Goal: Contribute content: Contribute content

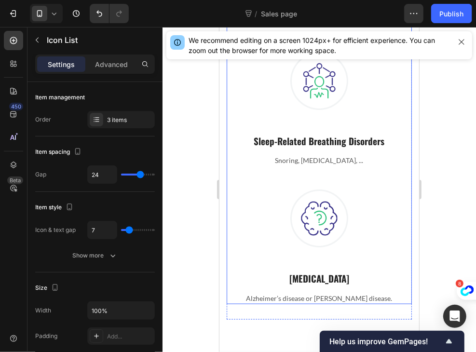
scroll to position [586, 0]
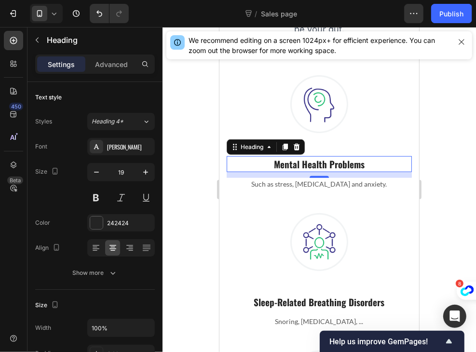
click at [293, 159] on p "Mental Health Problems" at bounding box center [318, 164] width 183 height 14
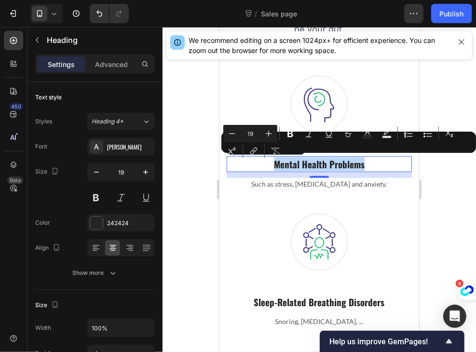
drag, startPoint x: 364, startPoint y: 164, endPoint x: 254, endPoint y: 166, distance: 110.9
click at [254, 166] on p "Mental Health Problems" at bounding box center [318, 164] width 183 height 14
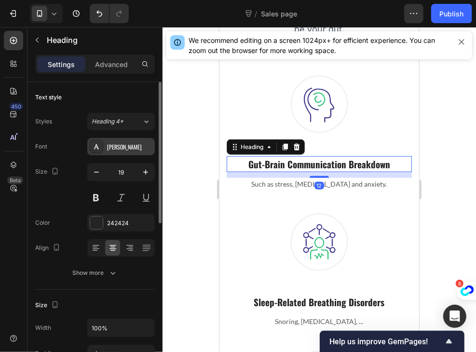
click at [127, 143] on div "[PERSON_NAME]" at bounding box center [129, 147] width 45 height 9
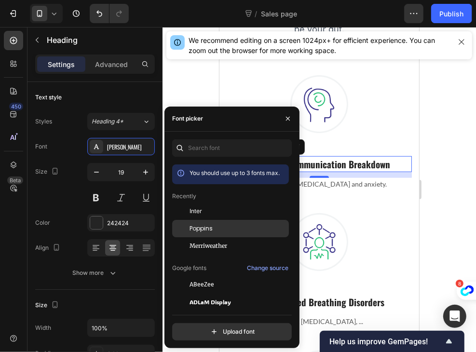
click at [222, 231] on div "Poppins" at bounding box center [237, 228] width 97 height 9
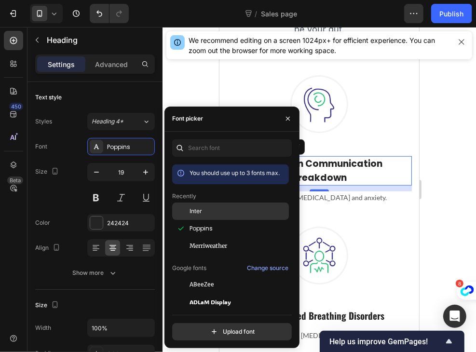
click at [208, 213] on div "Inter" at bounding box center [237, 211] width 97 height 9
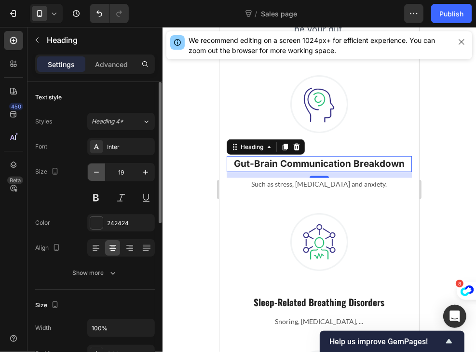
click at [102, 170] on button "button" at bounding box center [96, 171] width 17 height 17
type input "18"
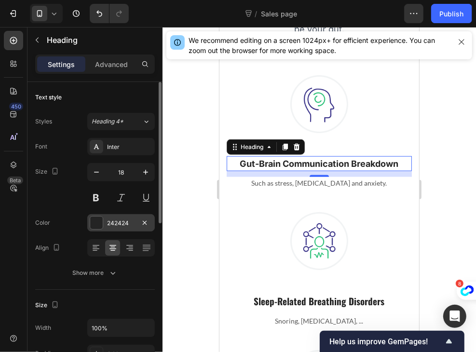
click at [106, 223] on div "242424" at bounding box center [120, 222] width 67 height 17
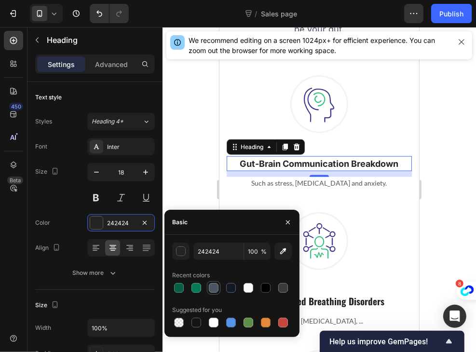
click at [212, 290] on div at bounding box center [214, 288] width 10 height 10
click at [226, 289] on div at bounding box center [231, 288] width 12 height 12
type input "111827"
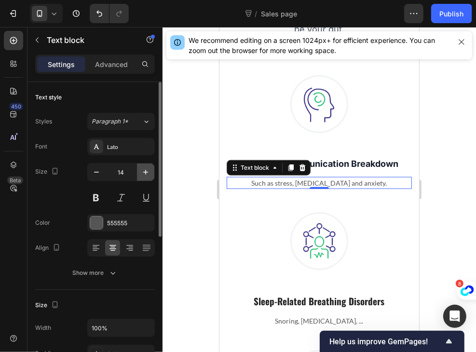
click at [148, 172] on icon "button" at bounding box center [145, 172] width 5 height 5
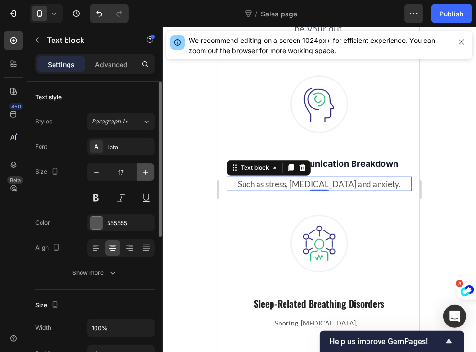
click at [148, 172] on icon "button" at bounding box center [145, 172] width 5 height 5
type input "18"
click at [110, 140] on div "Lato" at bounding box center [120, 146] width 67 height 17
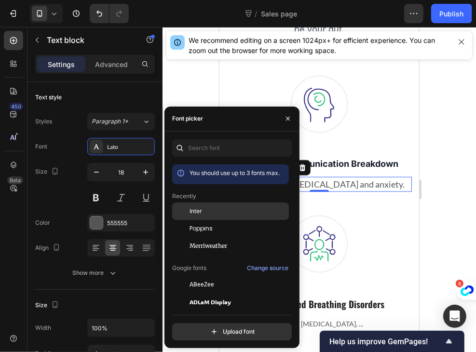
click at [223, 214] on div "Inter" at bounding box center [237, 211] width 97 height 9
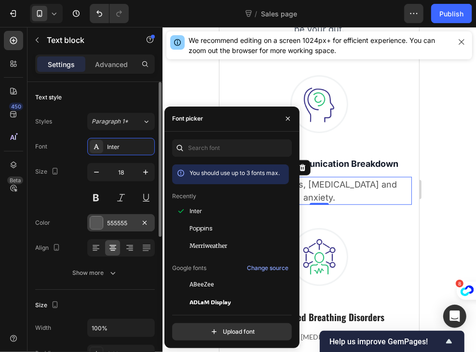
click at [119, 217] on div "555555" at bounding box center [120, 222] width 67 height 17
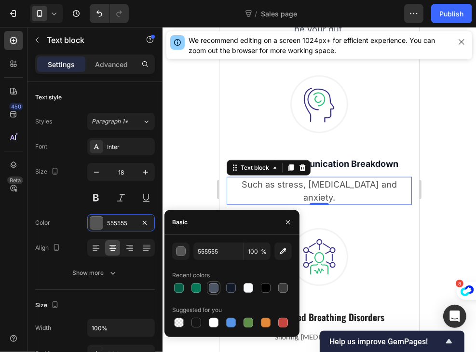
click at [215, 287] on div at bounding box center [214, 288] width 10 height 10
type input "4B5563"
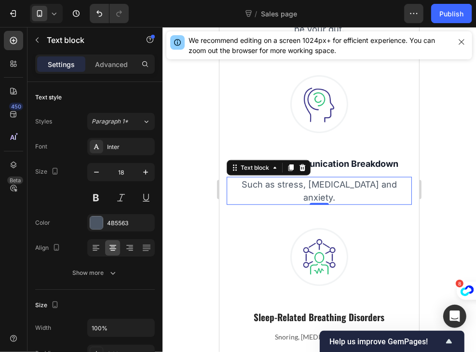
click at [396, 185] on p "Such as stress, [MEDICAL_DATA] and anxiety." at bounding box center [318, 190] width 183 height 26
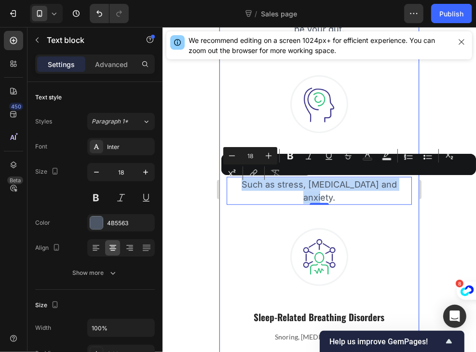
drag, startPoint x: 396, startPoint y: 185, endPoint x: 225, endPoint y: 181, distance: 171.7
click at [225, 181] on div "What’s Really Behind Your 3 AM Wake-Ups? Heading Most men blame stress, age, or…" at bounding box center [319, 214] width 200 height 623
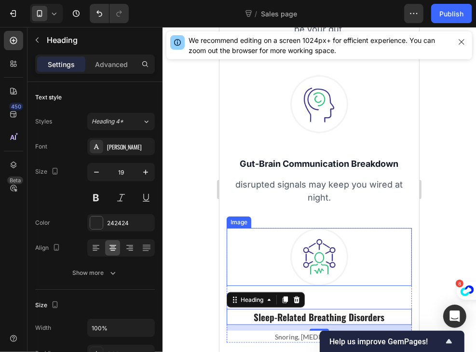
scroll to position [708, 0]
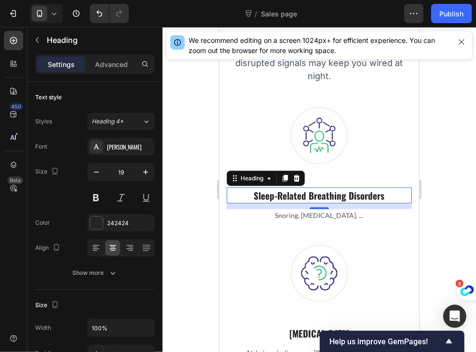
click at [381, 194] on p "Sleep-Related Breathing Disorders" at bounding box center [318, 195] width 183 height 14
click at [250, 197] on p "Sleep-Related Breathing Disorders" at bounding box center [318, 195] width 183 height 14
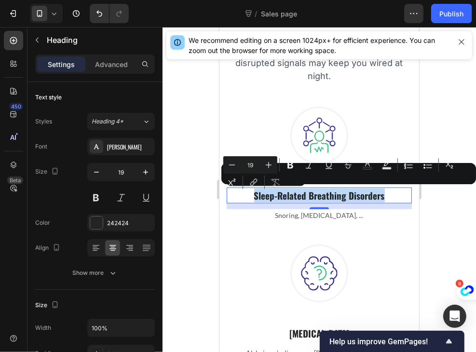
drag, startPoint x: 250, startPoint y: 197, endPoint x: 384, endPoint y: 194, distance: 134.0
click at [384, 194] on p "Sleep-Related Breathing Disorders" at bounding box center [318, 195] width 183 height 14
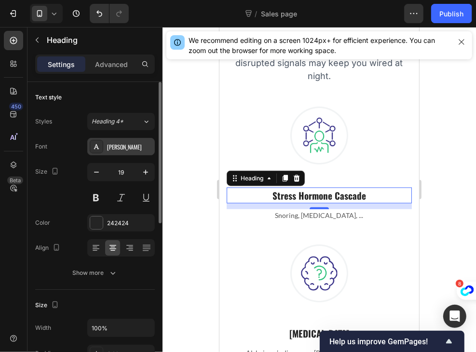
click at [109, 153] on div "[PERSON_NAME]" at bounding box center [120, 146] width 67 height 17
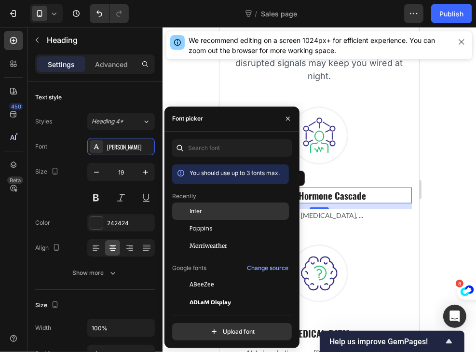
click at [204, 215] on div "Inter" at bounding box center [237, 211] width 97 height 9
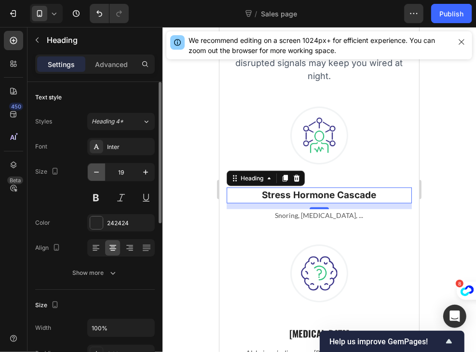
click at [100, 175] on icon "button" at bounding box center [97, 172] width 10 height 10
type input "18"
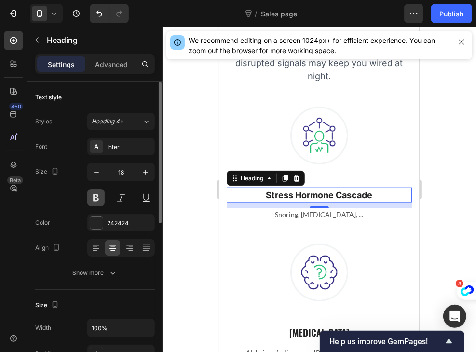
click at [95, 199] on button at bounding box center [95, 197] width 17 height 17
click at [112, 224] on div "242424" at bounding box center [121, 223] width 28 height 9
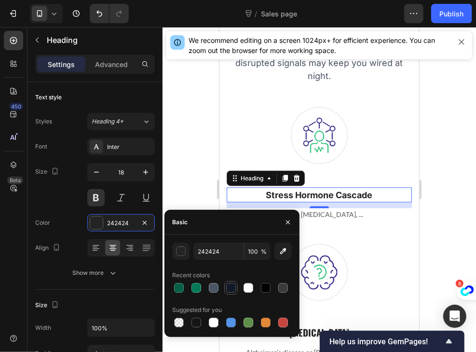
click at [233, 288] on div at bounding box center [231, 288] width 10 height 10
type input "111827"
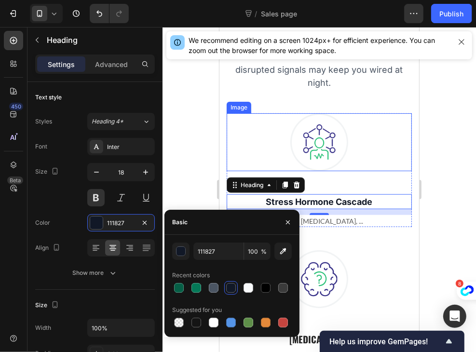
scroll to position [703, 0]
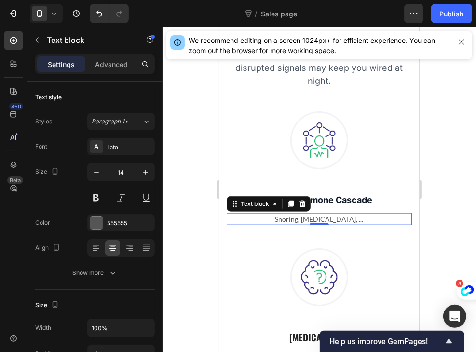
click at [360, 214] on p "Snoring, [MEDICAL_DATA], ..." at bounding box center [318, 219] width 183 height 10
drag, startPoint x: 360, startPoint y: 214, endPoint x: 277, endPoint y: 217, distance: 83.5
click at [277, 217] on p "Snoring, [MEDICAL_DATA], ..." at bounding box center [318, 219] width 183 height 10
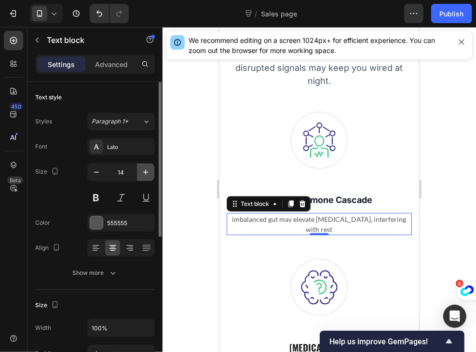
click at [144, 167] on icon "button" at bounding box center [146, 172] width 10 height 10
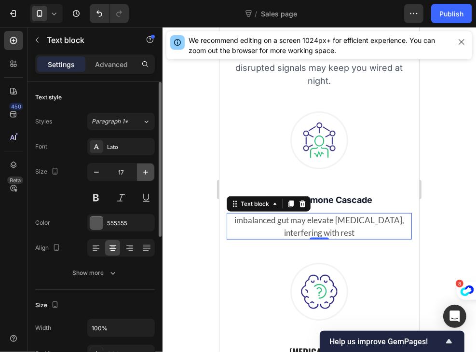
click at [144, 167] on icon "button" at bounding box center [146, 172] width 10 height 10
type input "18"
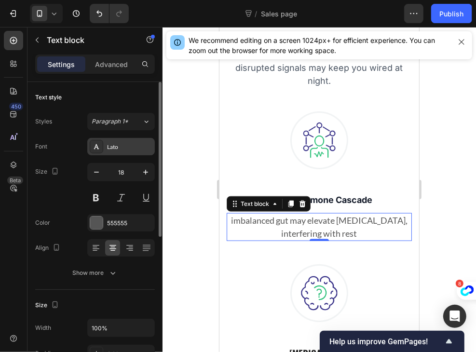
click at [122, 139] on div "Lato" at bounding box center [120, 146] width 67 height 17
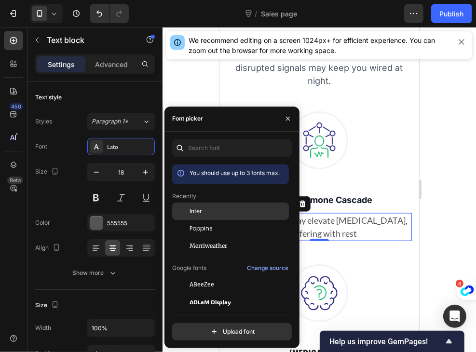
click at [205, 213] on div "Inter" at bounding box center [237, 211] width 97 height 9
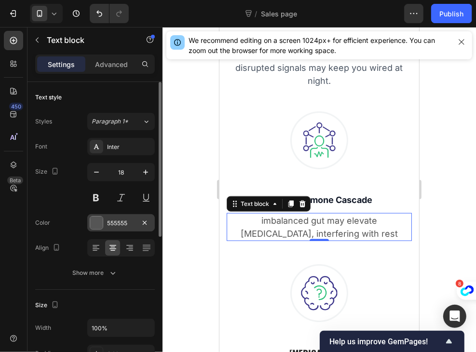
click at [101, 223] on div at bounding box center [96, 222] width 13 height 13
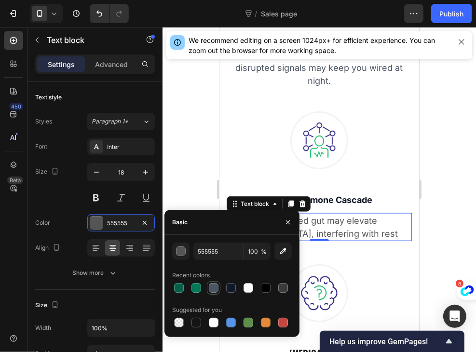
click at [217, 288] on div at bounding box center [214, 288] width 10 height 10
type input "4B5563"
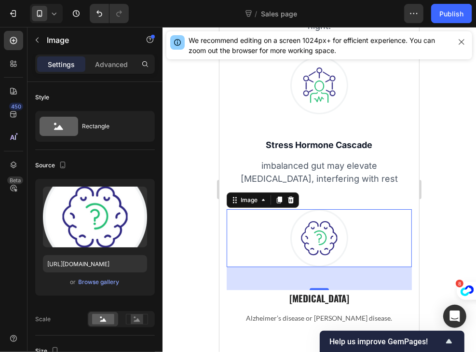
scroll to position [792, 0]
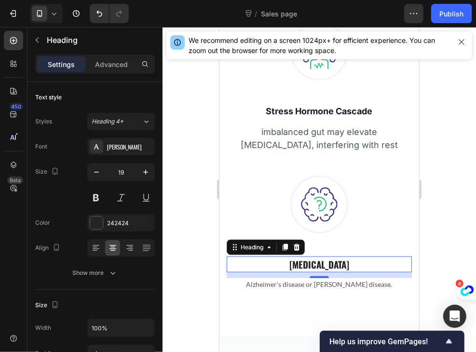
click at [361, 263] on p "[MEDICAL_DATA]" at bounding box center [318, 264] width 183 height 14
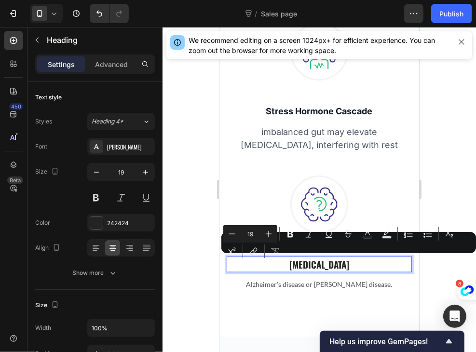
drag, startPoint x: 361, startPoint y: 263, endPoint x: 262, endPoint y: 263, distance: 98.8
click at [262, 263] on p "[MEDICAL_DATA]" at bounding box center [318, 264] width 183 height 14
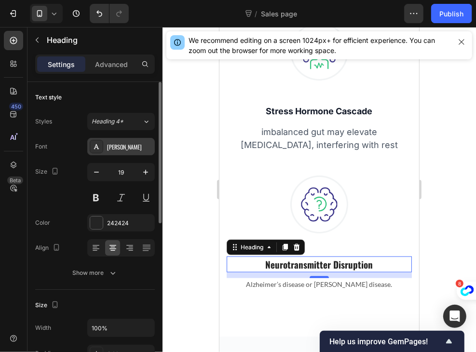
click at [124, 149] on div "[PERSON_NAME]" at bounding box center [129, 147] width 45 height 9
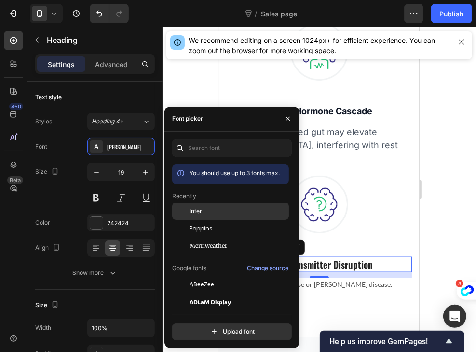
click at [204, 214] on div "Inter" at bounding box center [237, 211] width 97 height 9
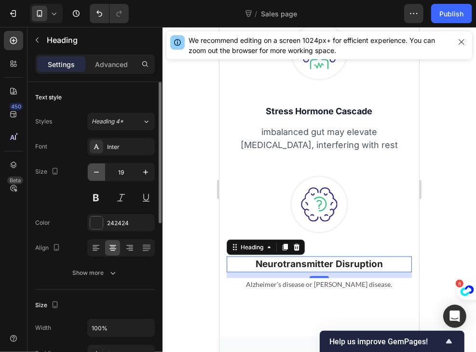
click at [93, 172] on icon "button" at bounding box center [97, 172] width 10 height 10
type input "18"
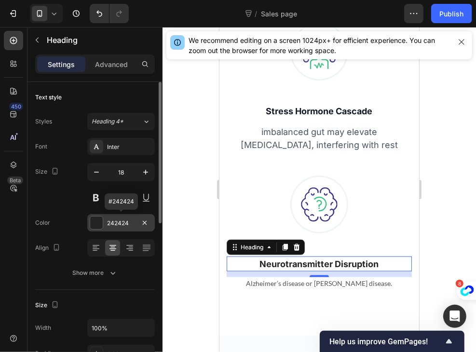
click at [104, 224] on div "242424" at bounding box center [120, 222] width 67 height 17
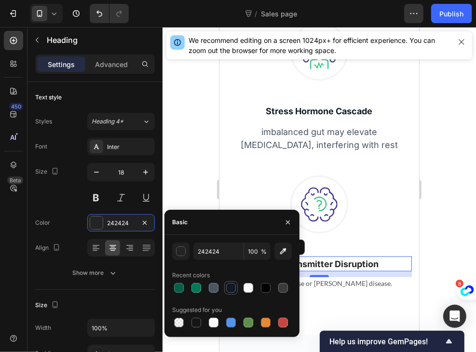
click at [234, 286] on div at bounding box center [231, 288] width 10 height 10
type input "111827"
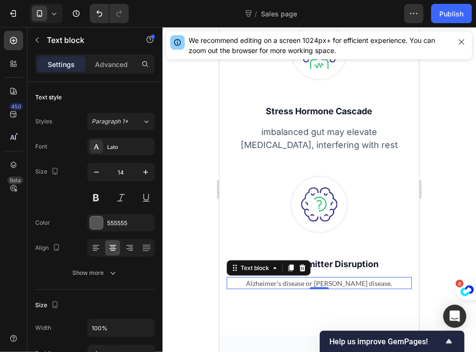
click at [375, 283] on p "Alzheimer’s disease or [PERSON_NAME] disease." at bounding box center [318, 283] width 183 height 10
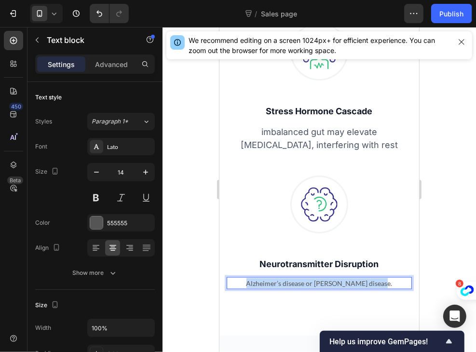
drag, startPoint x: 385, startPoint y: 283, endPoint x: 240, endPoint y: 281, distance: 144.7
click at [240, 281] on p "Alzheimer’s disease or [PERSON_NAME] disease." at bounding box center [318, 283] width 183 height 10
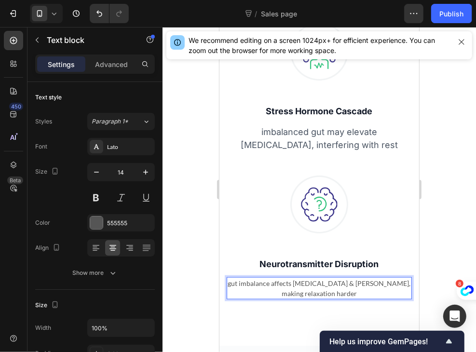
click at [240, 281] on p "gut imbalance affects [MEDICAL_DATA] & [PERSON_NAME], making relaxation harder" at bounding box center [318, 288] width 183 height 20
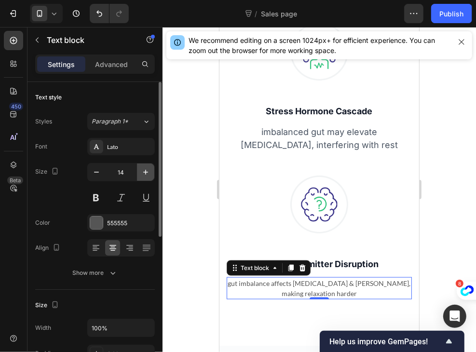
click at [143, 174] on icon "button" at bounding box center [146, 172] width 10 height 10
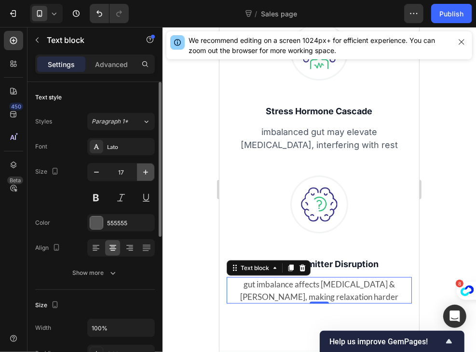
click at [143, 174] on icon "button" at bounding box center [146, 172] width 10 height 10
type input "18"
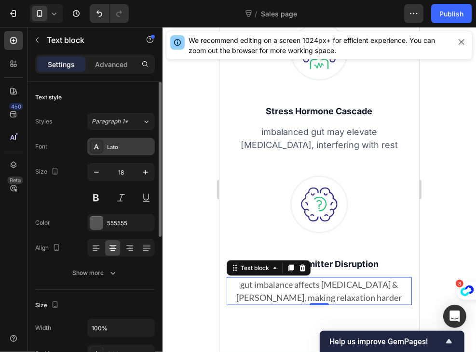
click at [112, 144] on div "Lato" at bounding box center [129, 147] width 45 height 9
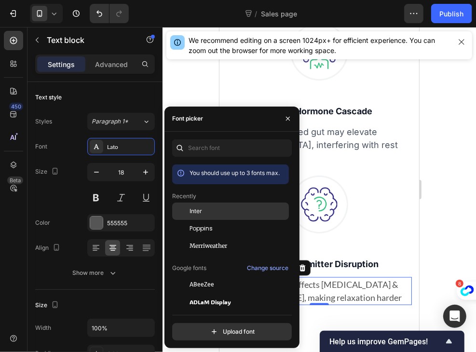
click at [199, 209] on span "Inter" at bounding box center [195, 211] width 13 height 9
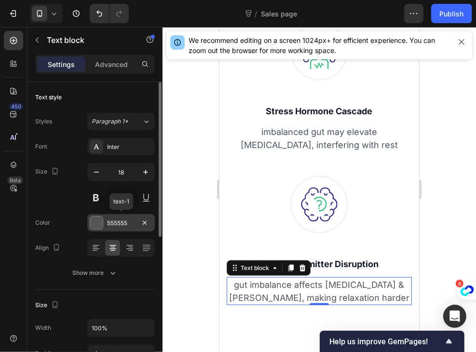
click at [114, 221] on div "555555" at bounding box center [121, 223] width 28 height 9
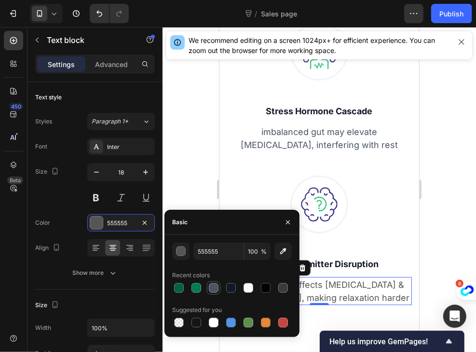
click at [213, 287] on div at bounding box center [214, 288] width 10 height 10
type input "4B5563"
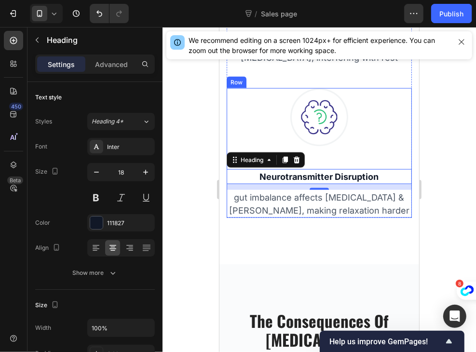
scroll to position [879, 0]
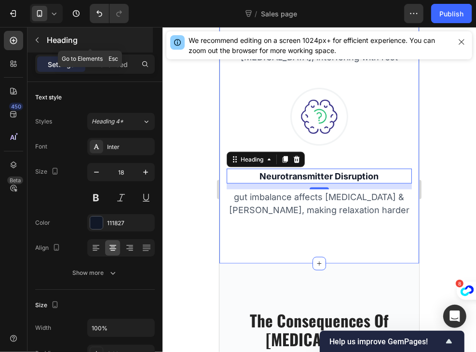
click at [36, 41] on icon "button" at bounding box center [37, 40] width 8 height 8
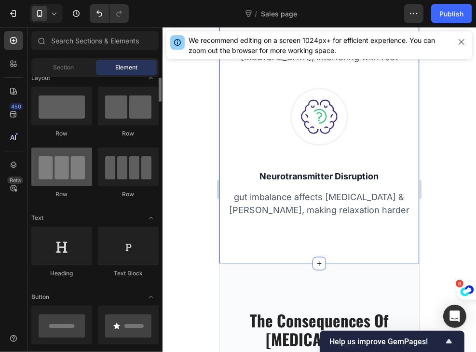
scroll to position [11, 0]
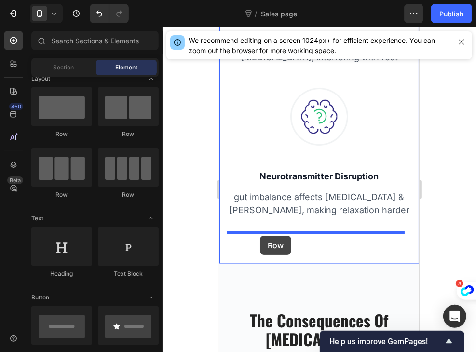
drag, startPoint x: 276, startPoint y: 155, endPoint x: 261, endPoint y: 233, distance: 79.4
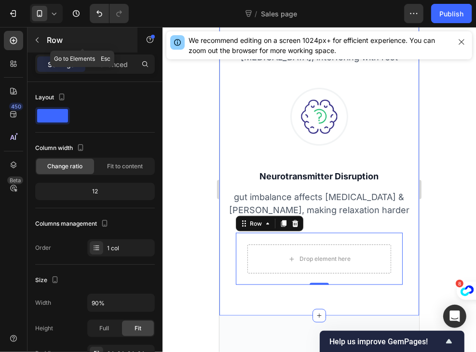
click at [35, 40] on icon "button" at bounding box center [37, 40] width 8 height 8
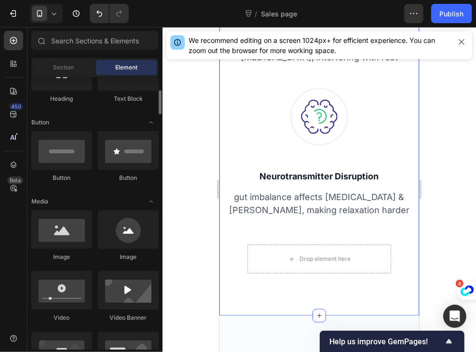
scroll to position [187, 0]
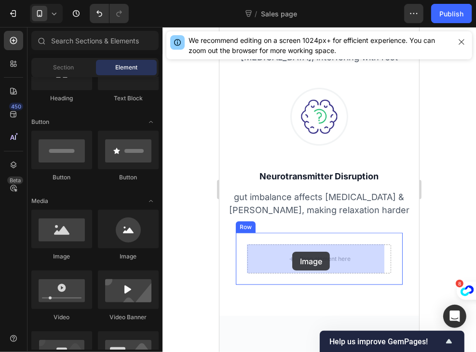
drag, startPoint x: 272, startPoint y: 254, endPoint x: 292, endPoint y: 251, distance: 20.0
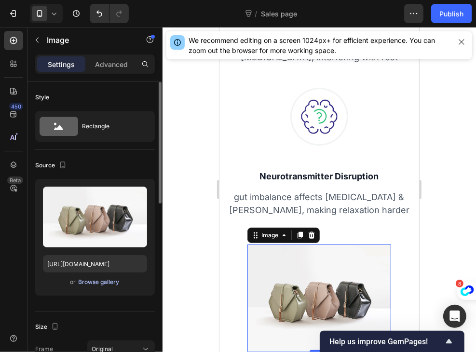
click at [104, 280] on div "Browse gallery" at bounding box center [99, 282] width 41 height 9
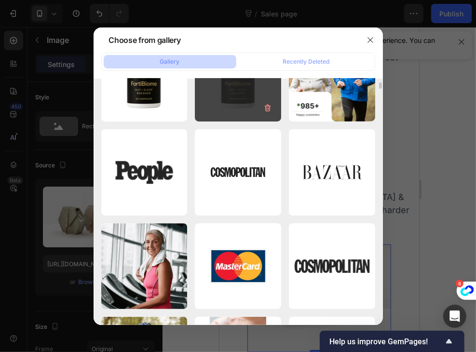
scroll to position [0, 0]
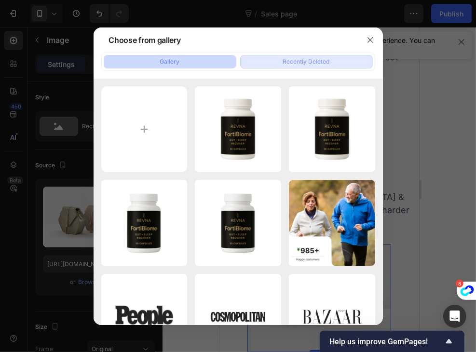
click at [275, 55] on button "Recently Deleted" at bounding box center [306, 61] width 133 height 13
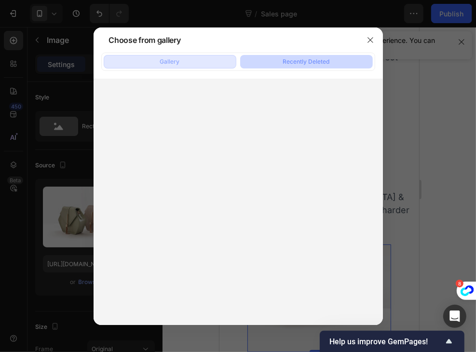
click at [174, 62] on div "Gallery" at bounding box center [170, 61] width 20 height 9
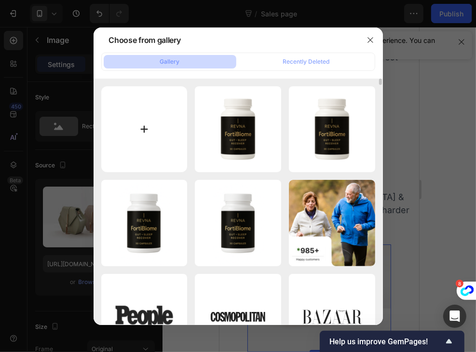
click at [137, 151] on input "file" at bounding box center [144, 129] width 86 height 86
type input "C:\fakepath\Screenshot [DATE] 193903.png"
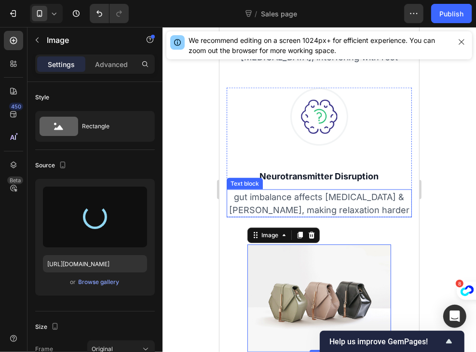
scroll to position [966, 0]
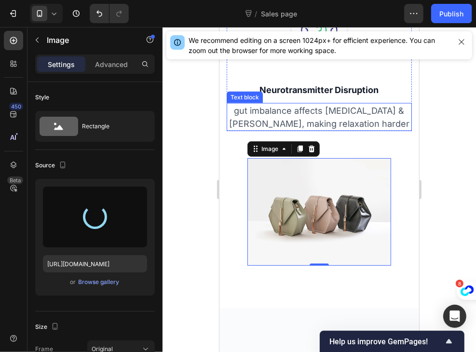
type input "[URL][DOMAIN_NAME]"
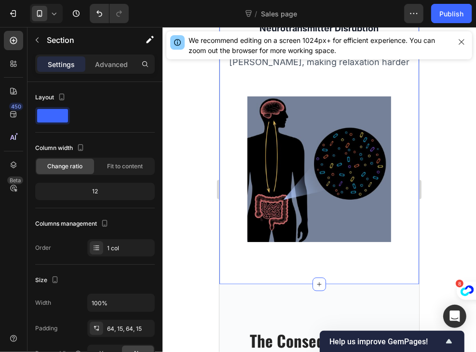
scroll to position [1027, 0]
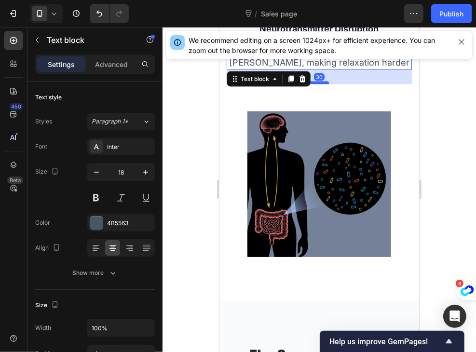
drag, startPoint x: 318, startPoint y: 68, endPoint x: 319, endPoint y: 82, distance: 14.5
click at [319, 82] on div at bounding box center [318, 82] width 19 height 3
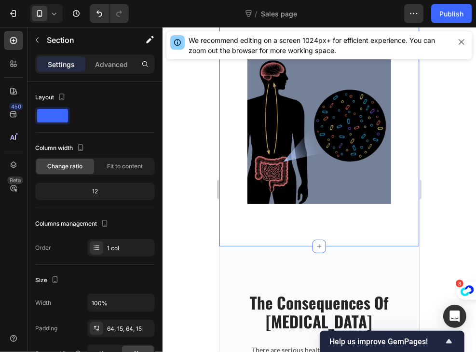
scroll to position [1172, 0]
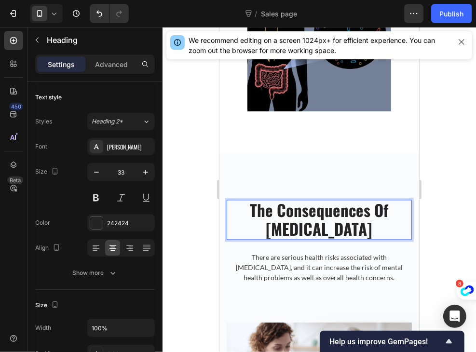
click at [358, 228] on p "The Consequences Of [MEDICAL_DATA]" at bounding box center [318, 220] width 183 height 38
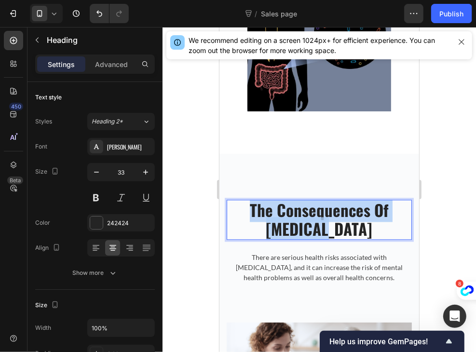
drag, startPoint x: 358, startPoint y: 228, endPoint x: 242, endPoint y: 202, distance: 119.0
click at [242, 202] on p "The Consequences Of [MEDICAL_DATA]" at bounding box center [318, 220] width 183 height 38
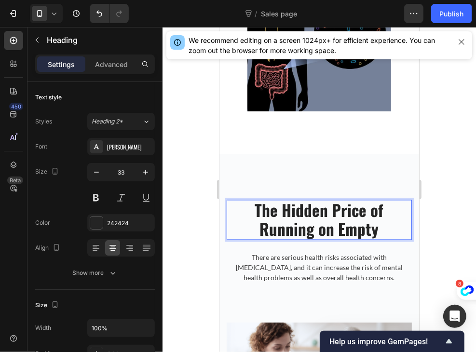
scroll to position [1, 0]
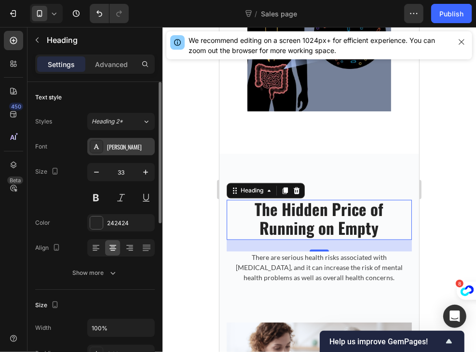
click at [106, 145] on div "[PERSON_NAME]" at bounding box center [120, 146] width 67 height 17
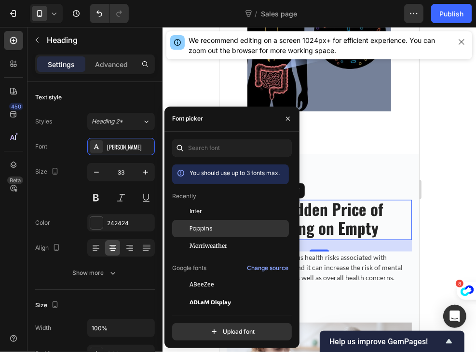
click at [202, 230] on span "Poppins" at bounding box center [200, 228] width 23 height 9
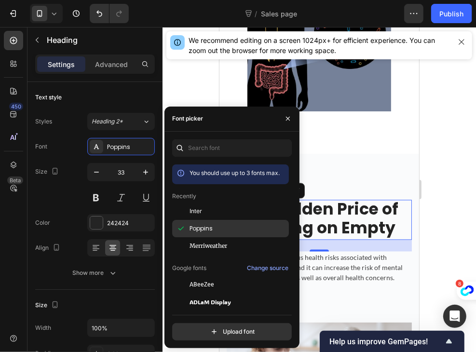
scroll to position [0, 0]
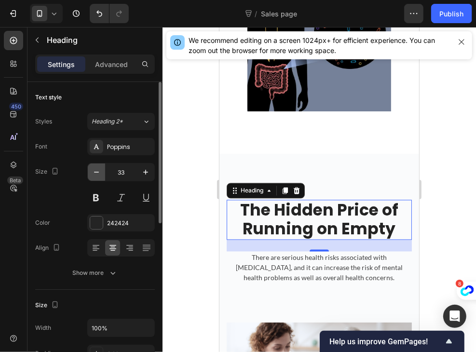
click at [98, 168] on icon "button" at bounding box center [97, 172] width 10 height 10
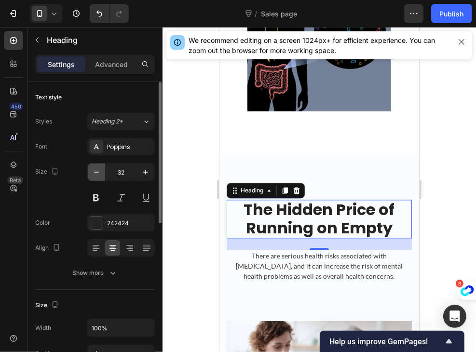
scroll to position [0, 0]
click at [98, 168] on icon "button" at bounding box center [97, 172] width 10 height 10
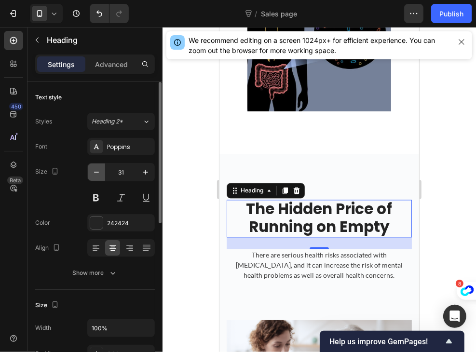
scroll to position [0, 0]
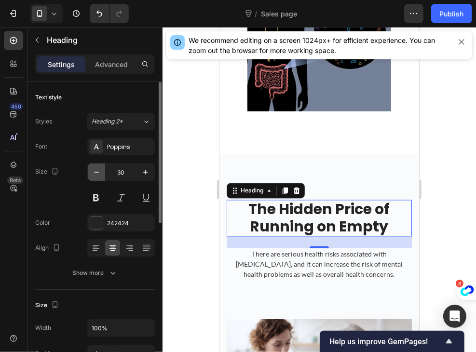
click at [98, 168] on icon "button" at bounding box center [97, 172] width 10 height 10
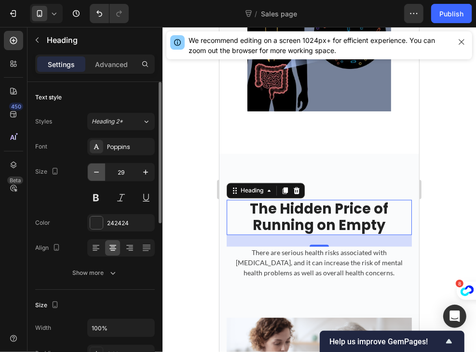
click at [98, 168] on icon "button" at bounding box center [97, 172] width 10 height 10
type input "28"
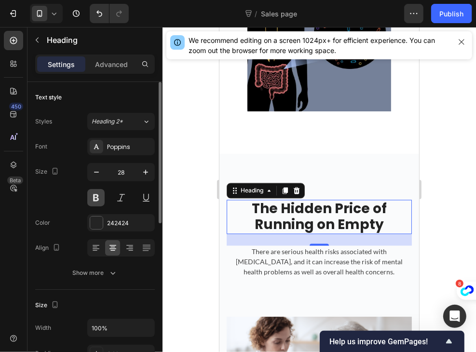
click at [97, 196] on button at bounding box center [95, 197] width 17 height 17
click at [116, 225] on div "242424" at bounding box center [121, 223] width 28 height 9
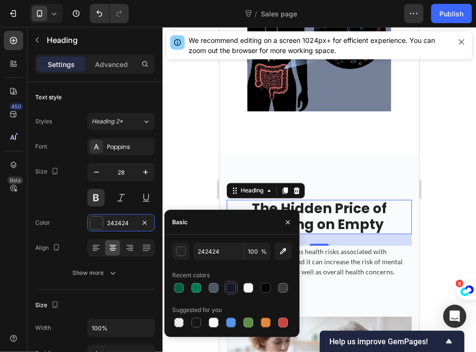
click at [236, 289] on div at bounding box center [231, 288] width 12 height 12
type input "111827"
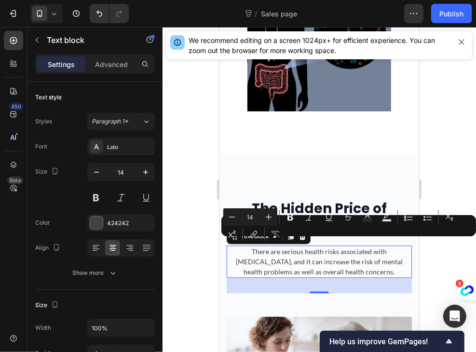
drag, startPoint x: 382, startPoint y: 265, endPoint x: 448, endPoint y: 266, distance: 66.1
click at [229, 245] on div "There are serious health risks associated with [MEDICAL_DATA], and it can incre…" at bounding box center [318, 261] width 185 height 32
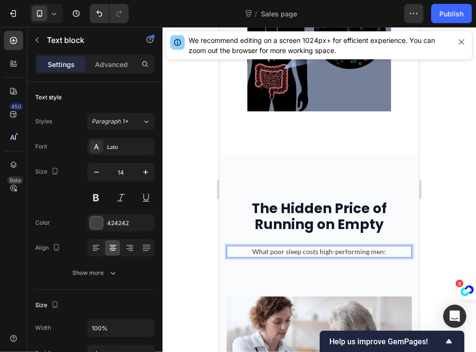
click at [355, 246] on p "What poor sleep costs high-performing men:" at bounding box center [318, 251] width 183 height 10
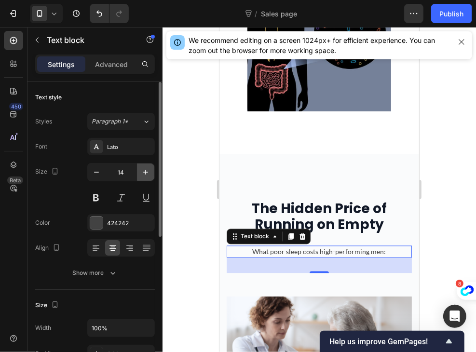
click at [139, 176] on button "button" at bounding box center [145, 171] width 17 height 17
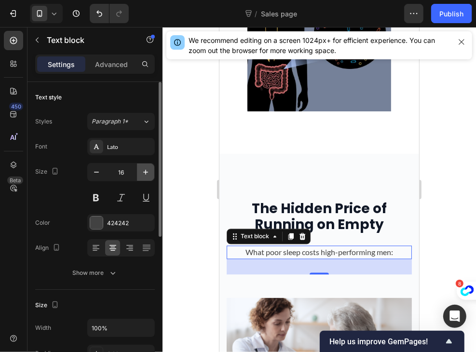
click at [139, 176] on button "button" at bounding box center [145, 171] width 17 height 17
type input "18"
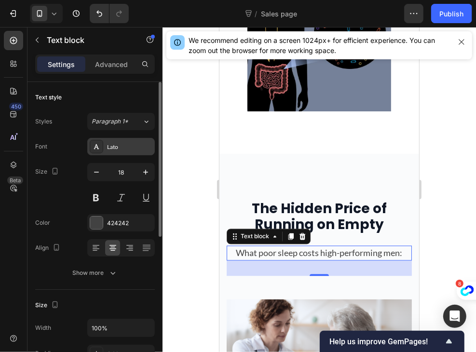
click at [123, 150] on div "Lato" at bounding box center [129, 147] width 45 height 9
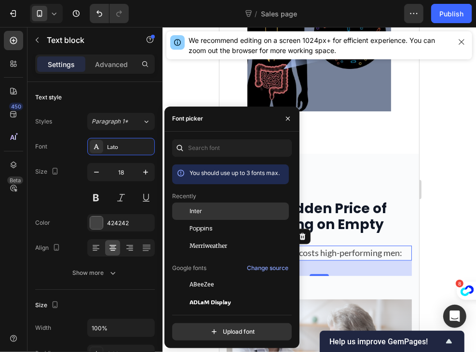
click at [187, 213] on div at bounding box center [180, 210] width 17 height 17
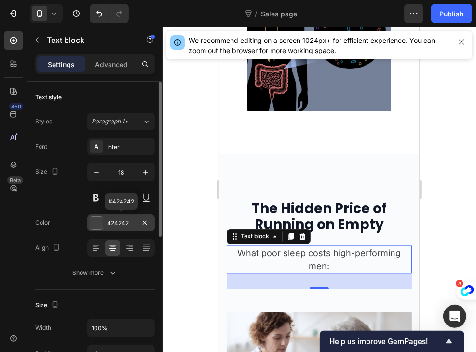
click at [120, 224] on div "424242" at bounding box center [121, 223] width 28 height 9
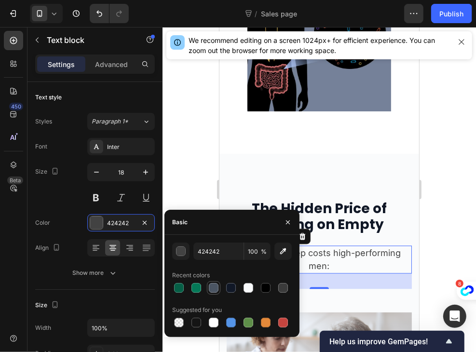
click at [214, 292] on div at bounding box center [214, 288] width 10 height 10
type input "4B5563"
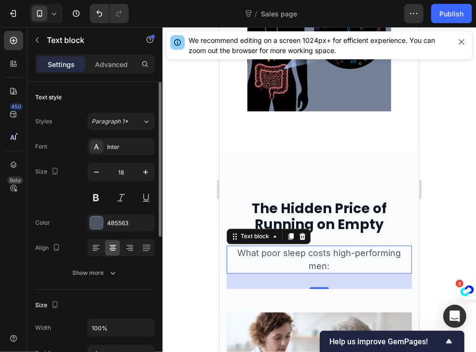
click at [62, 220] on div "Color 4B5563" at bounding box center [95, 222] width 120 height 17
click at [96, 250] on icon at bounding box center [95, 250] width 5 height 1
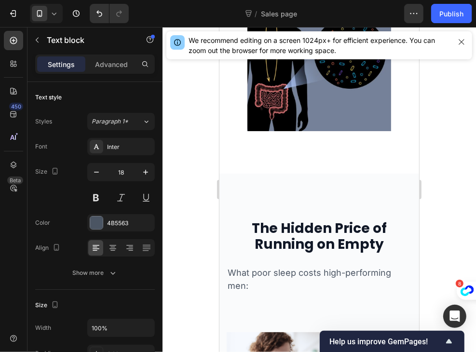
scroll to position [1153, 0]
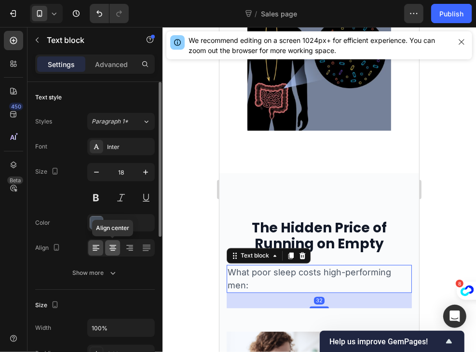
click at [112, 246] on icon at bounding box center [113, 248] width 10 height 10
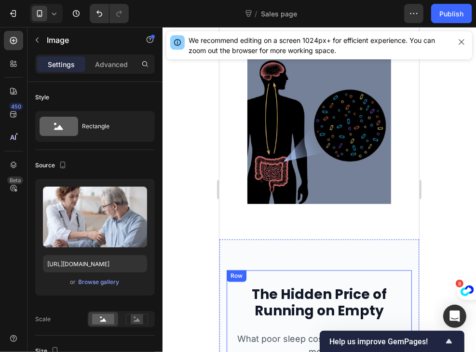
scroll to position [1080, 0]
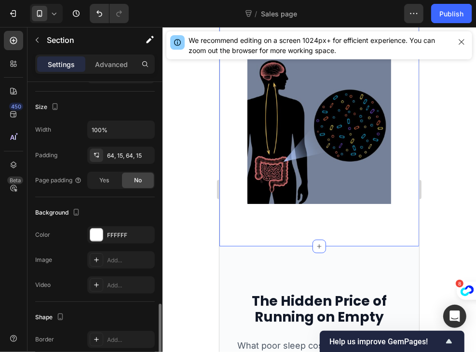
scroll to position [265, 0]
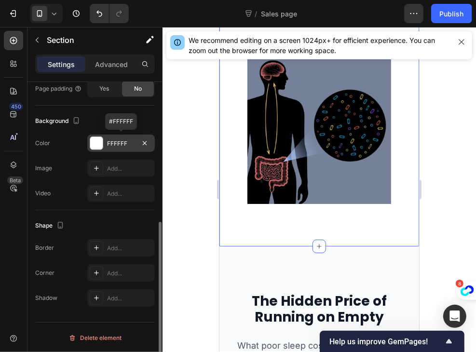
click at [110, 139] on div "FFFFFF" at bounding box center [121, 143] width 28 height 9
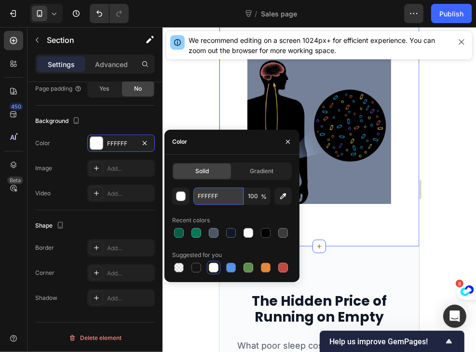
click at [220, 195] on input "FFFFFF" at bounding box center [218, 196] width 50 height 17
paste input "AF7F2"
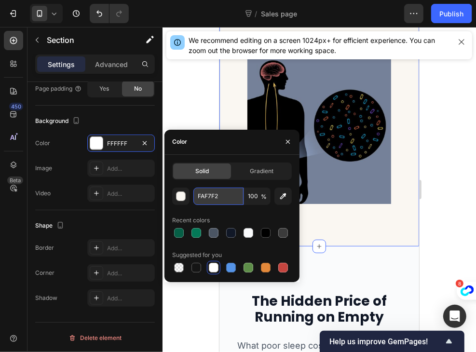
type input "FAF7F2"
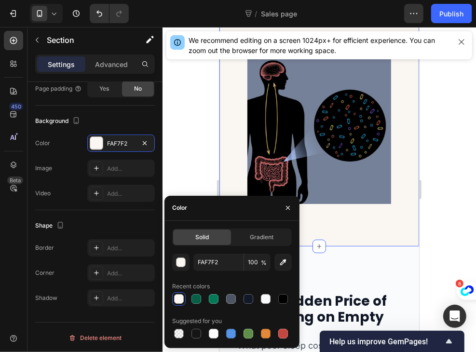
scroll to position [0, 0]
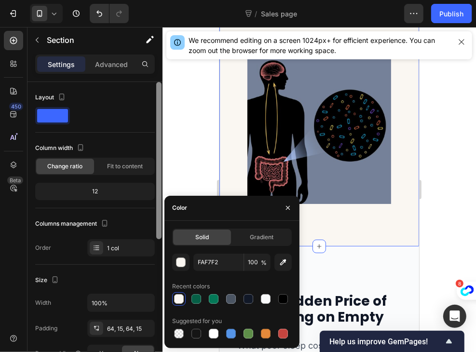
click at [155, 116] on div at bounding box center [158, 230] width 7 height 297
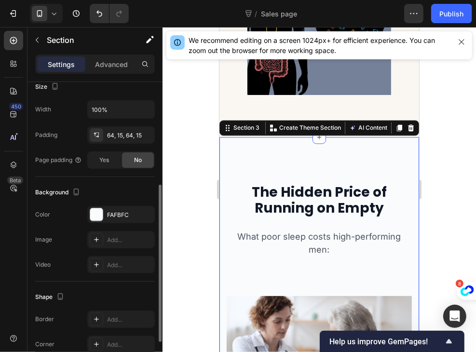
scroll to position [194, 0]
click at [116, 210] on div "FAFBFC" at bounding box center [121, 214] width 28 height 9
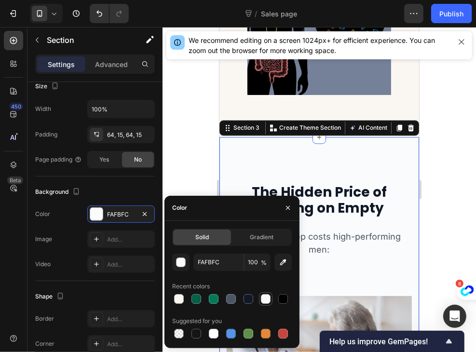
click at [267, 298] on div at bounding box center [266, 299] width 10 height 10
type input "F9FAFB"
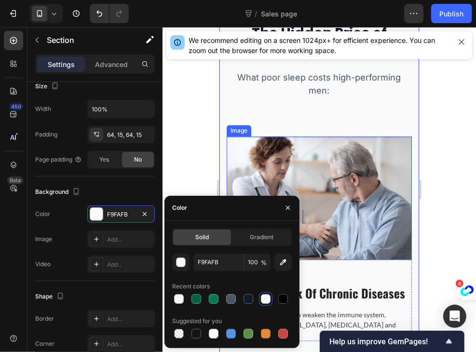
scroll to position [1350, 0]
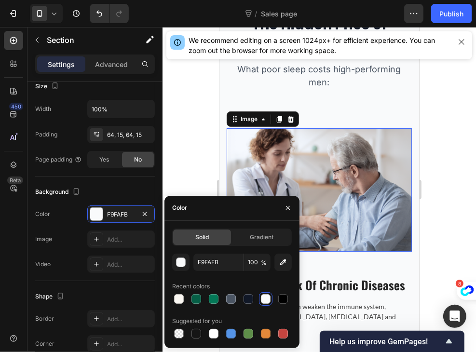
click at [340, 191] on img at bounding box center [318, 189] width 185 height 123
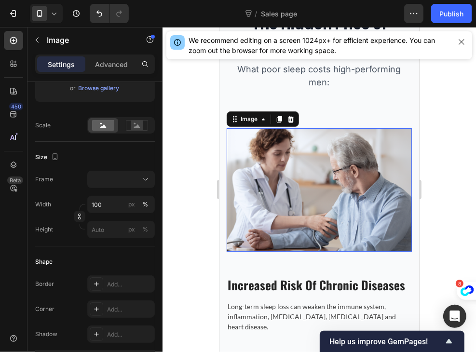
scroll to position [0, 0]
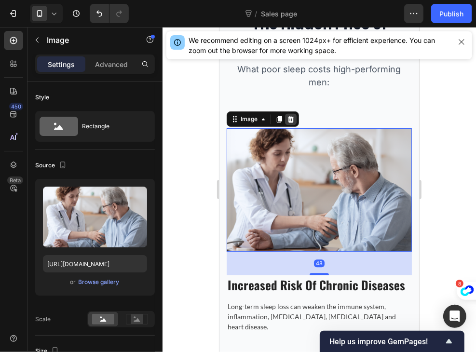
click at [290, 119] on icon at bounding box center [290, 118] width 6 height 7
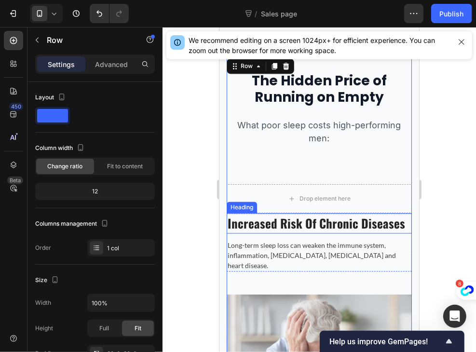
scroll to position [1294, 0]
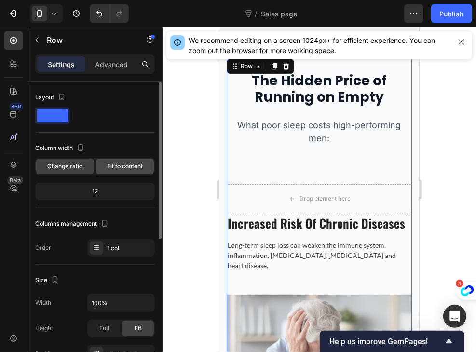
click at [125, 161] on div "Fit to content" at bounding box center [125, 166] width 58 height 15
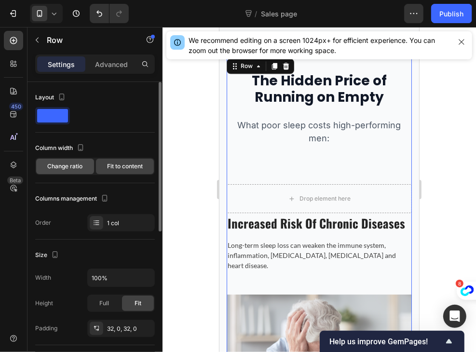
click at [67, 164] on span "Change ratio" at bounding box center [65, 166] width 35 height 9
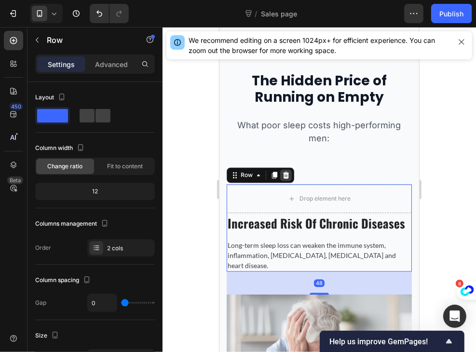
click at [288, 177] on icon at bounding box center [286, 175] width 8 height 8
click at [97, 118] on span at bounding box center [102, 115] width 15 height 13
type input "30"
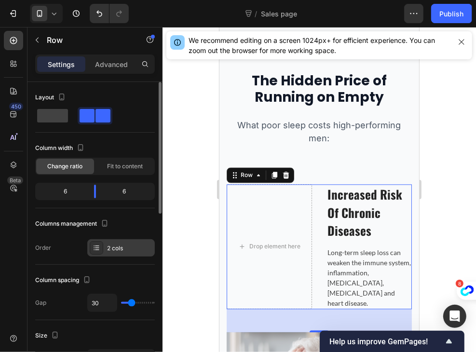
click at [102, 245] on div at bounding box center [96, 247] width 13 height 13
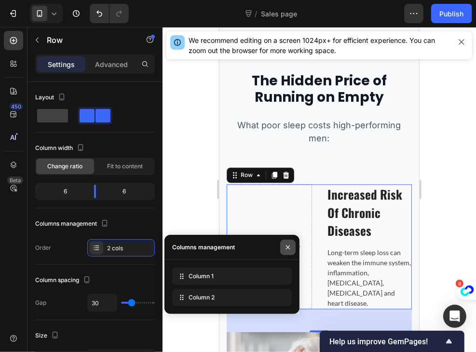
click at [288, 247] on icon "button" at bounding box center [288, 247] width 4 height 4
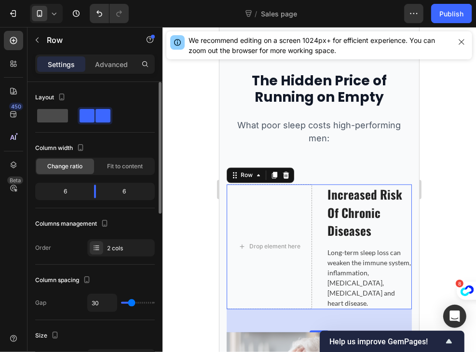
click at [40, 111] on span at bounding box center [52, 115] width 31 height 13
type input "0"
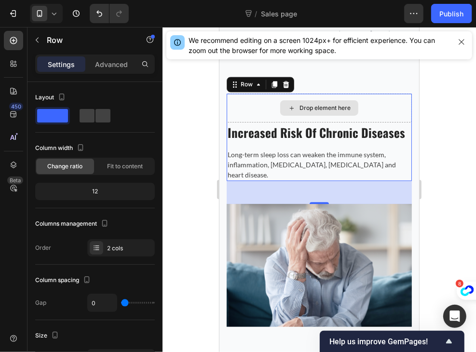
scroll to position [1400, 0]
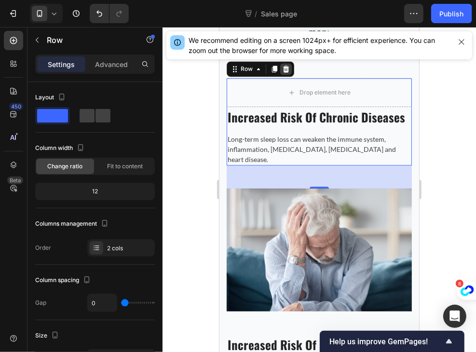
click at [286, 66] on icon at bounding box center [286, 68] width 6 height 7
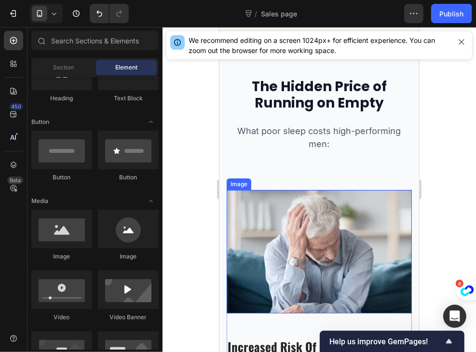
scroll to position [1284, 0]
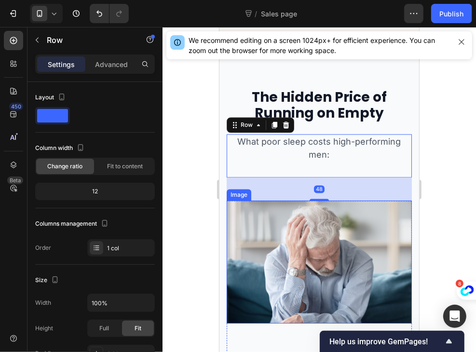
drag, startPoint x: 276, startPoint y: 180, endPoint x: 260, endPoint y: 253, distance: 74.4
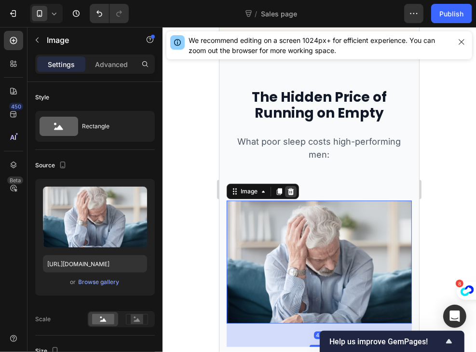
click at [292, 185] on div at bounding box center [290, 191] width 12 height 12
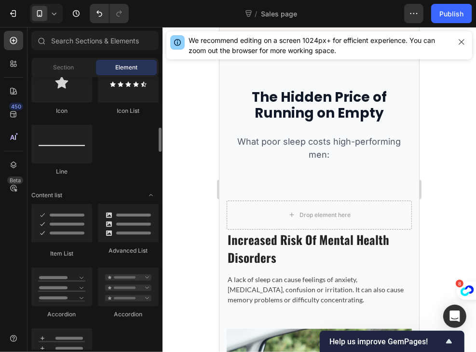
scroll to position [647, 0]
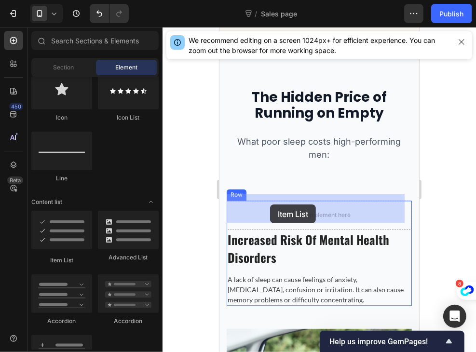
drag, startPoint x: 272, startPoint y: 263, endPoint x: 269, endPoint y: 204, distance: 59.4
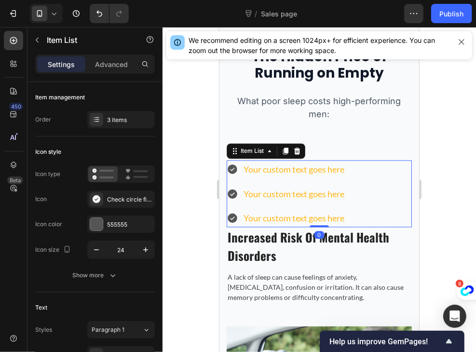
scroll to position [1330, 0]
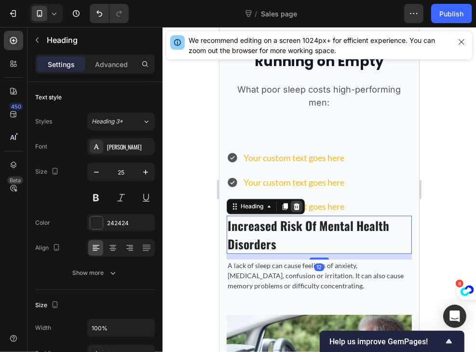
click at [300, 204] on div at bounding box center [296, 206] width 12 height 12
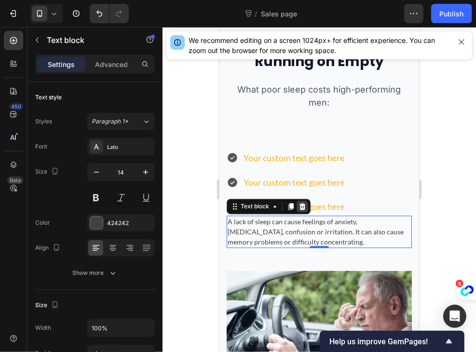
click at [304, 204] on icon at bounding box center [302, 205] width 6 height 7
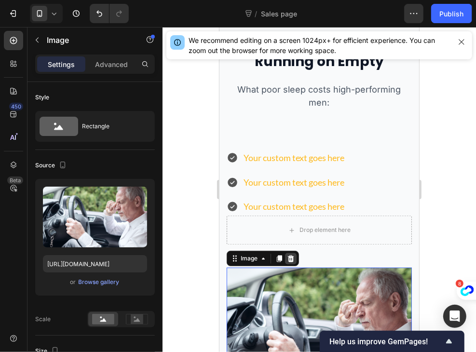
click at [290, 257] on icon at bounding box center [290, 258] width 6 height 7
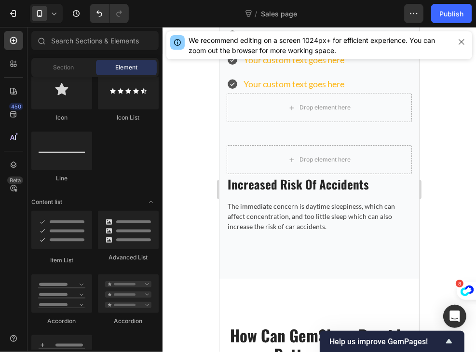
scroll to position [1456, 0]
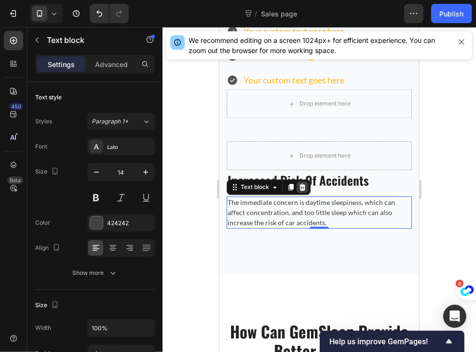
click at [307, 189] on div at bounding box center [302, 187] width 12 height 12
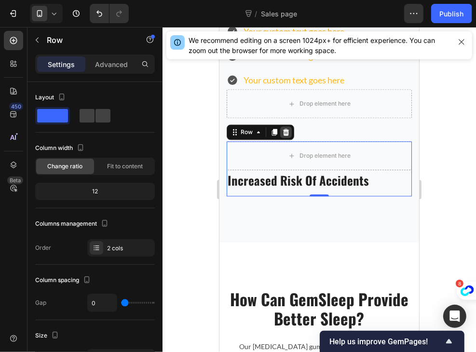
click at [282, 130] on icon at bounding box center [286, 132] width 8 height 8
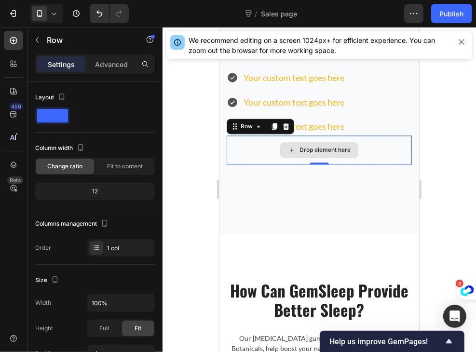
scroll to position [1409, 0]
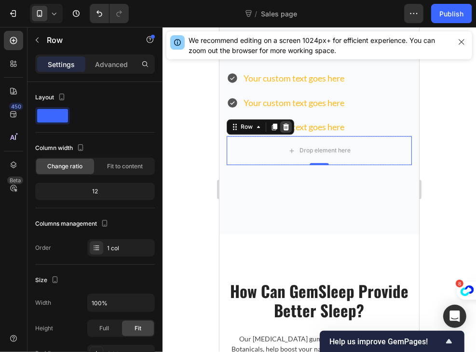
click at [287, 125] on icon at bounding box center [286, 126] width 6 height 7
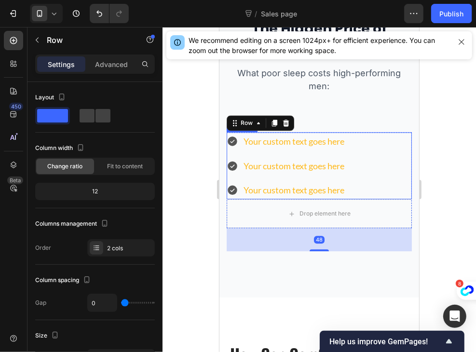
scroll to position [1346, 0]
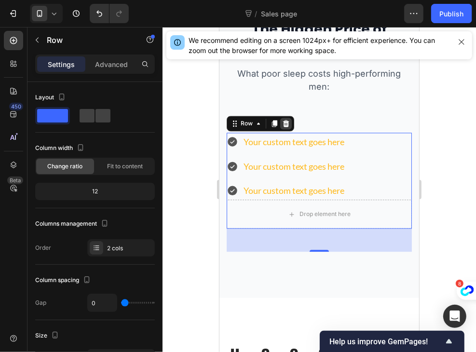
click at [286, 122] on icon at bounding box center [286, 123] width 8 height 8
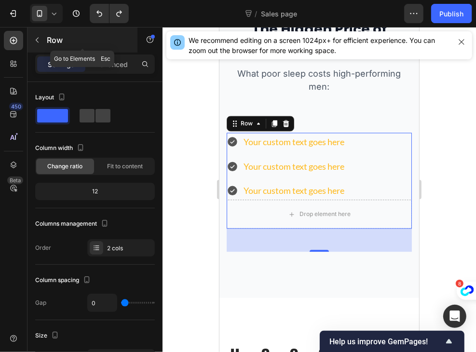
click at [33, 34] on button "button" at bounding box center [36, 39] width 15 height 15
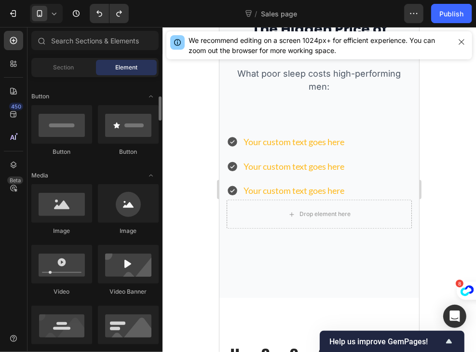
scroll to position [211, 0]
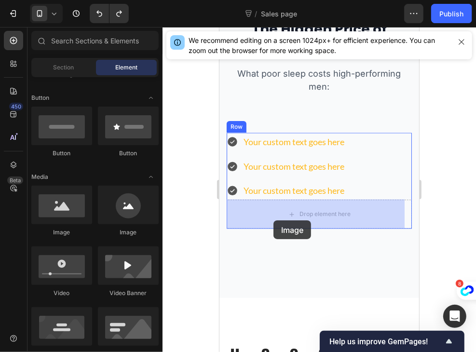
drag, startPoint x: 279, startPoint y: 243, endPoint x: 275, endPoint y: 219, distance: 24.3
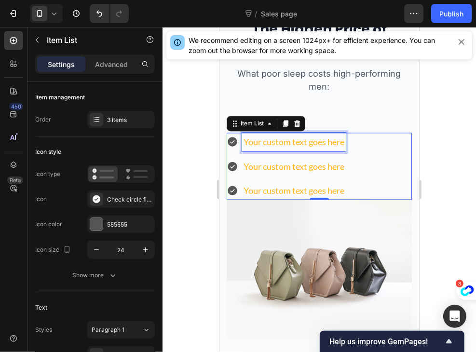
click at [342, 138] on div "Your custom text goes here" at bounding box center [294, 141] width 104 height 18
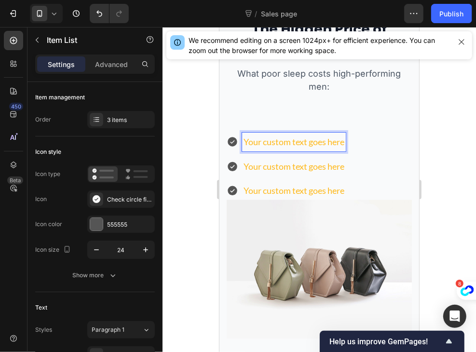
click at [344, 146] on p "Your custom text goes here" at bounding box center [293, 141] width 101 height 15
drag, startPoint x: 345, startPoint y: 146, endPoint x: 238, endPoint y: 143, distance: 106.6
click at [238, 143] on div "Your custom text goes here" at bounding box center [285, 141] width 119 height 18
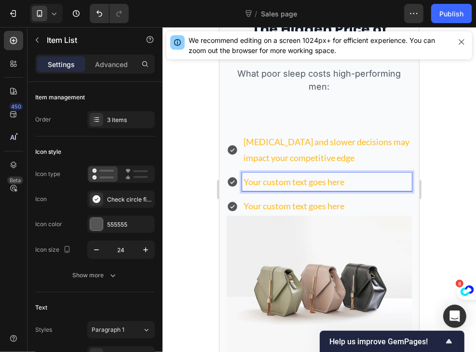
click at [331, 179] on p "Your custom text goes here" at bounding box center [326, 181] width 167 height 15
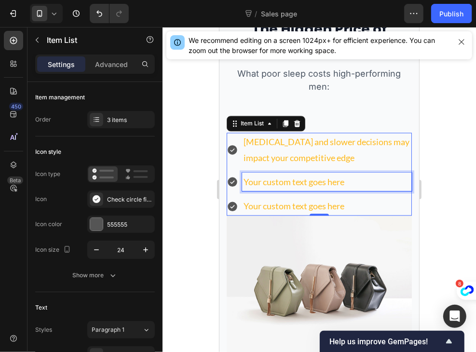
click at [348, 176] on p "Your custom text goes here" at bounding box center [326, 181] width 167 height 15
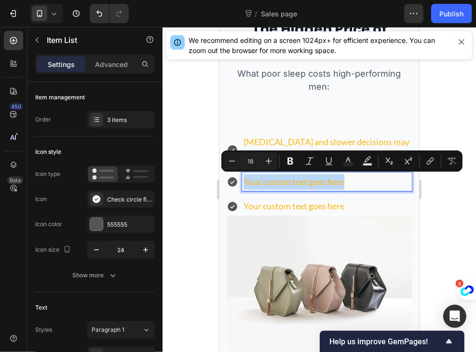
drag, startPoint x: 350, startPoint y: 179, endPoint x: 244, endPoint y: 183, distance: 106.1
click at [244, 183] on p "Your custom text goes here" at bounding box center [326, 181] width 167 height 15
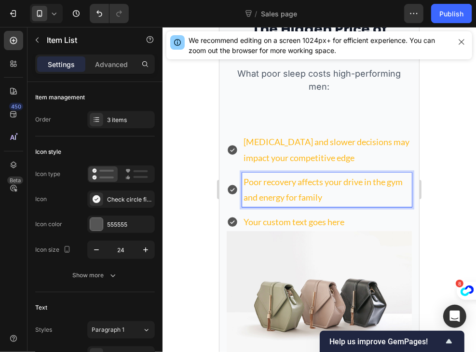
click at [244, 183] on p "Poor recovery affects your drive in the gym and energy for family" at bounding box center [326, 189] width 167 height 31
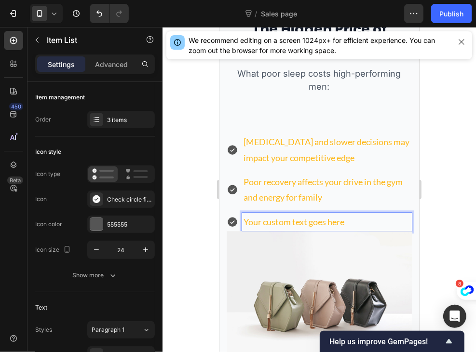
click at [332, 218] on p "Your custom text goes here" at bounding box center [326, 221] width 167 height 15
click at [351, 216] on p "Your custom text goes here" at bounding box center [326, 221] width 167 height 15
drag, startPoint x: 354, startPoint y: 221, endPoint x: 219, endPoint y: 226, distance: 135.1
click at [219, 226] on div "The Hidden Price of Running on Empty Heading What poor sleep costs high-perform…" at bounding box center [319, 205] width 200 height 465
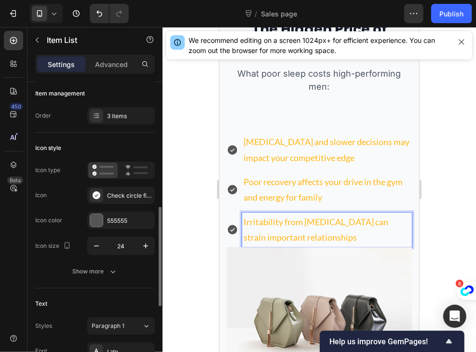
scroll to position [0, 0]
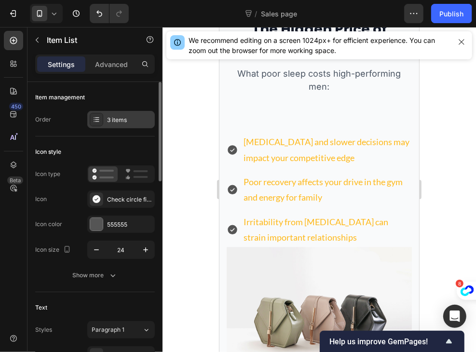
click at [110, 123] on div "3 items" at bounding box center [129, 120] width 45 height 9
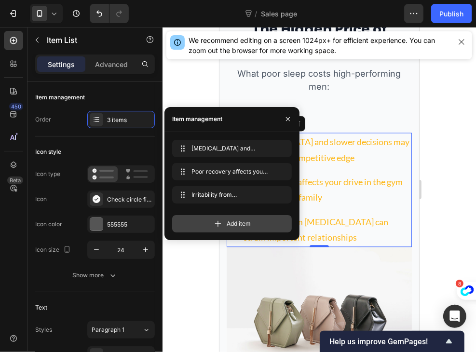
click at [222, 229] on div "Add item" at bounding box center [232, 223] width 120 height 17
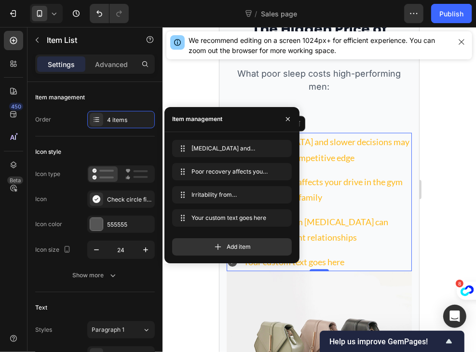
click at [340, 262] on div "Your custom text goes here" at bounding box center [327, 261] width 170 height 18
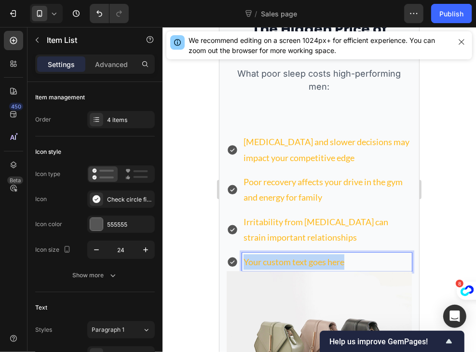
drag, startPoint x: 356, startPoint y: 263, endPoint x: 243, endPoint y: 254, distance: 113.2
click at [243, 254] on p "Your custom text goes here" at bounding box center [326, 261] width 167 height 15
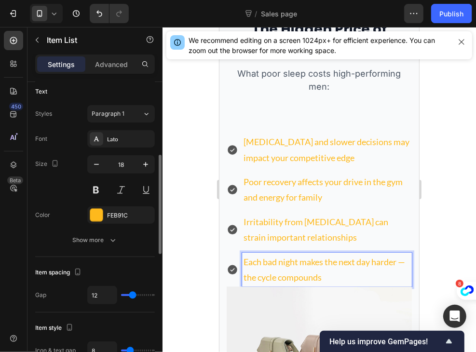
scroll to position [216, 0]
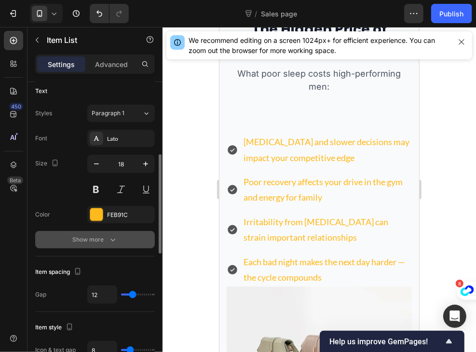
click at [104, 242] on div "Show more" at bounding box center [95, 240] width 45 height 10
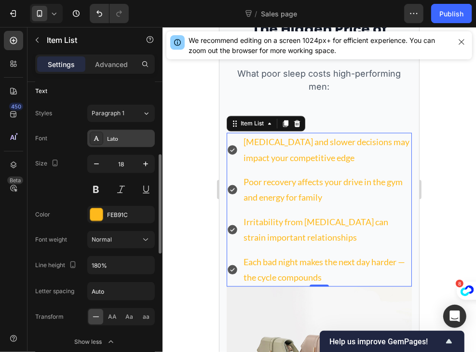
click at [114, 141] on div "Lato" at bounding box center [129, 139] width 45 height 9
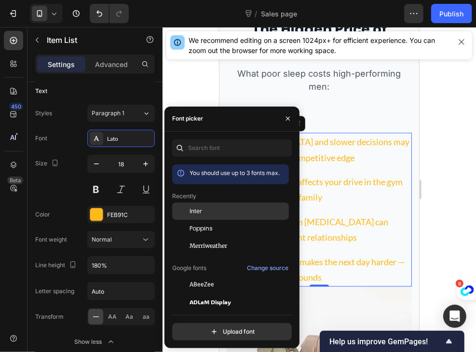
click at [194, 212] on span "Inter" at bounding box center [195, 211] width 13 height 9
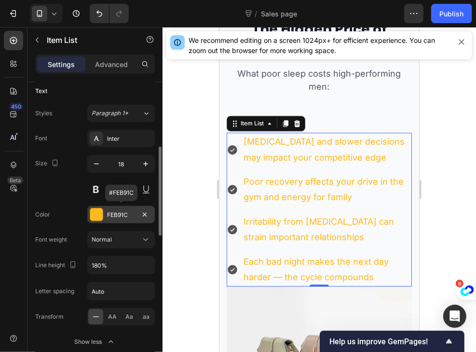
click at [111, 208] on div "FEB91C" at bounding box center [120, 214] width 67 height 17
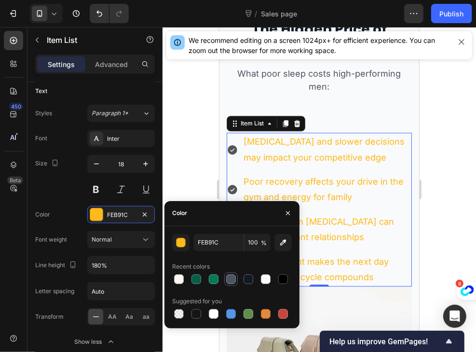
click at [227, 281] on div at bounding box center [231, 279] width 10 height 10
type input "4B5563"
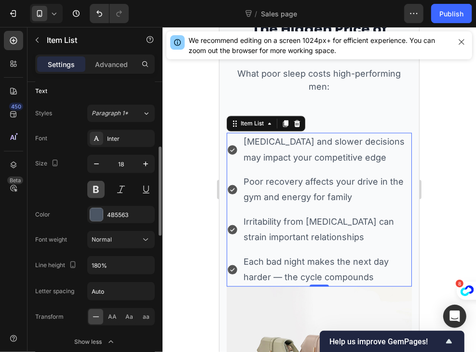
click at [89, 193] on button at bounding box center [95, 189] width 17 height 17
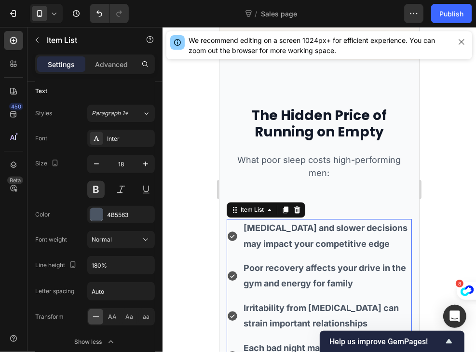
scroll to position [1321, 0]
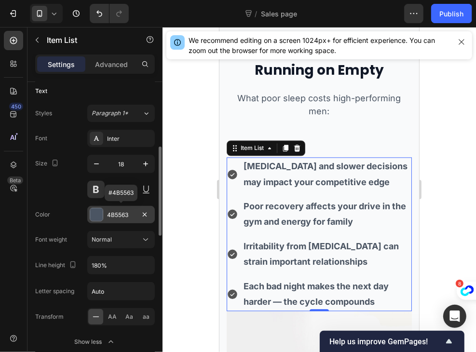
click at [109, 219] on div "4B5563" at bounding box center [120, 214] width 67 height 17
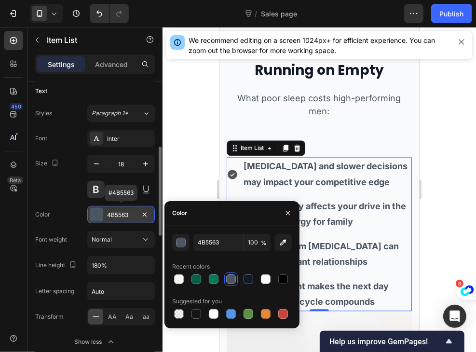
click at [109, 219] on div "4B5563" at bounding box center [120, 214] width 67 height 17
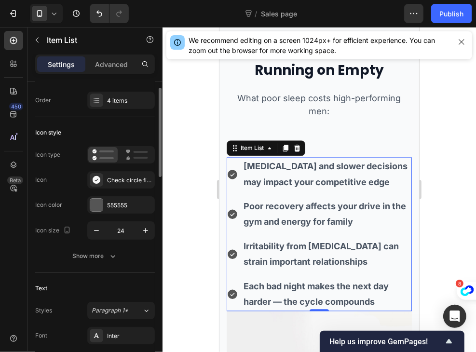
scroll to position [18, 0]
click at [116, 179] on div "Check circle filled" at bounding box center [129, 181] width 45 height 9
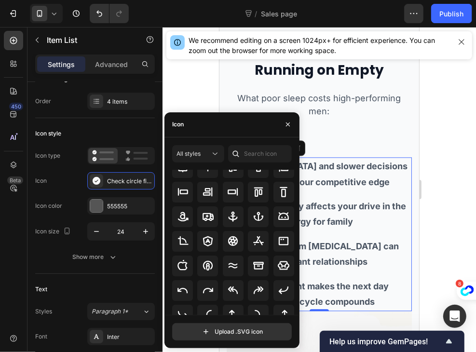
scroll to position [0, 0]
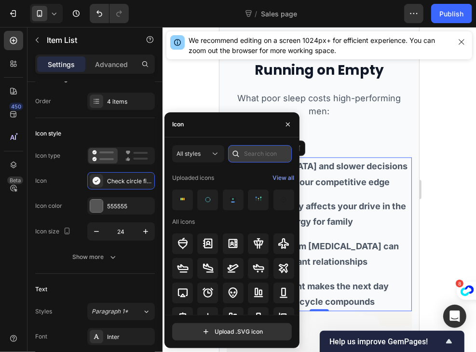
click at [266, 150] on input "text" at bounding box center [260, 153] width 64 height 17
type input "c"
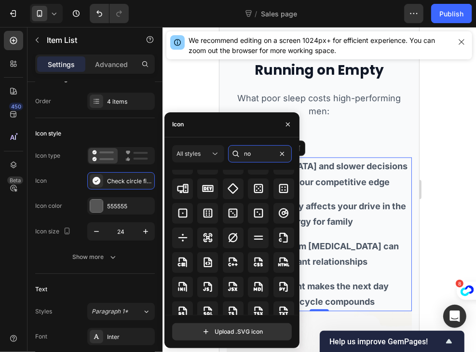
scroll to position [313, 0]
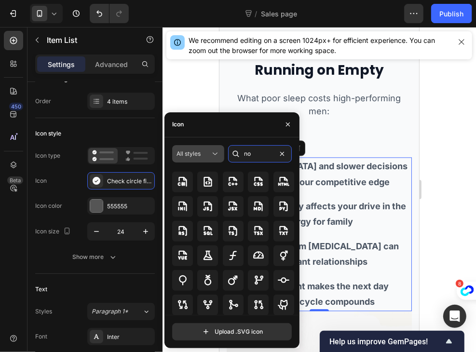
drag, startPoint x: 258, startPoint y: 147, endPoint x: 218, endPoint y: 152, distance: 40.8
click at [218, 152] on div "All styles no" at bounding box center [232, 153] width 120 height 17
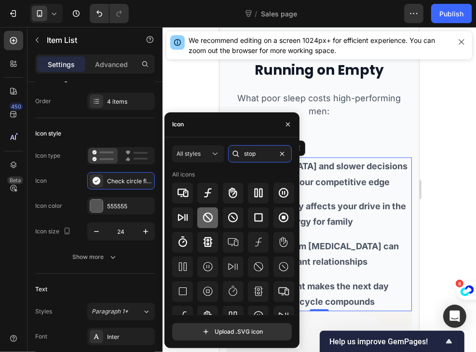
type input "stop"
click at [203, 217] on icon at bounding box center [208, 218] width 10 height 10
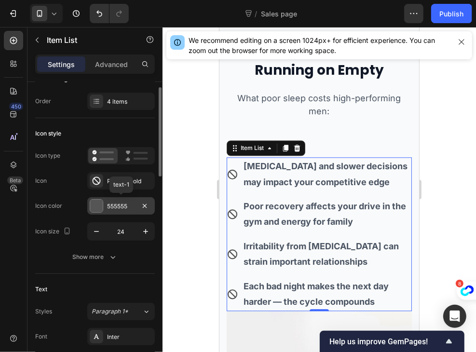
click at [99, 208] on div at bounding box center [96, 206] width 13 height 13
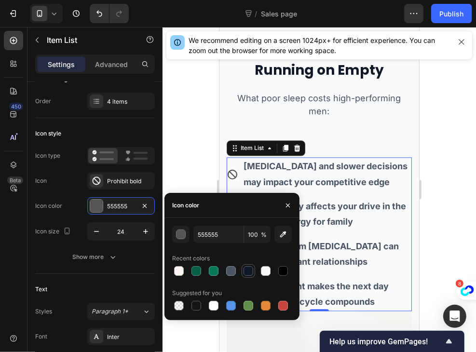
click at [246, 271] on div at bounding box center [248, 271] width 10 height 10
type input "111827"
click at [206, 232] on input "111827" at bounding box center [218, 234] width 50 height 17
click at [286, 211] on button "button" at bounding box center [287, 205] width 15 height 15
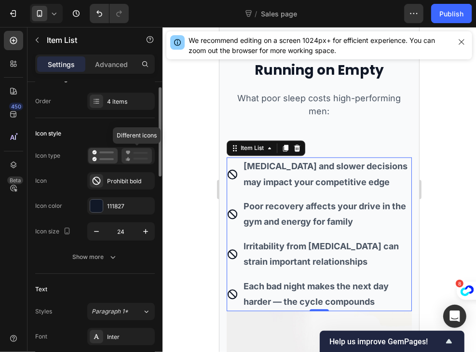
click at [133, 151] on icon at bounding box center [136, 156] width 23 height 12
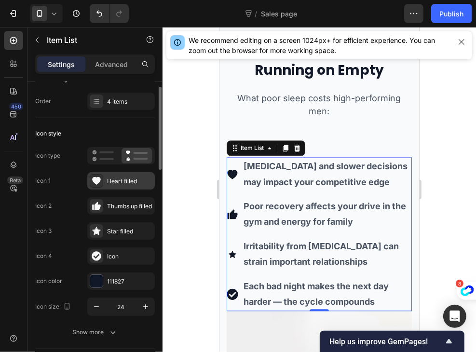
click at [121, 184] on div "Heart filled" at bounding box center [129, 181] width 45 height 9
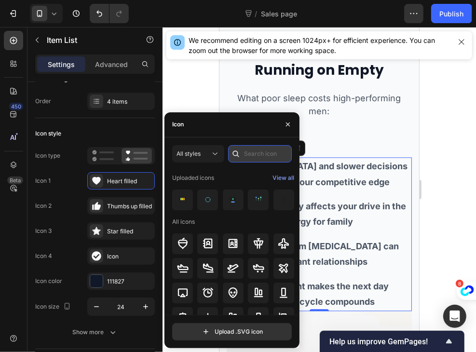
click at [260, 154] on input "text" at bounding box center [260, 153] width 64 height 17
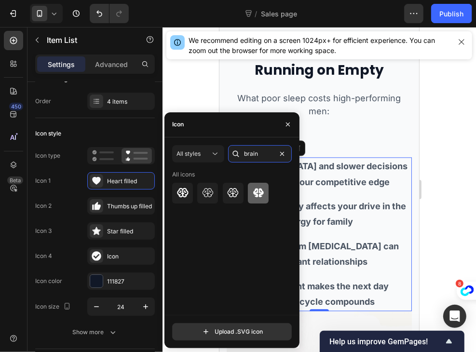
type input "brain"
click at [259, 200] on div at bounding box center [258, 193] width 21 height 21
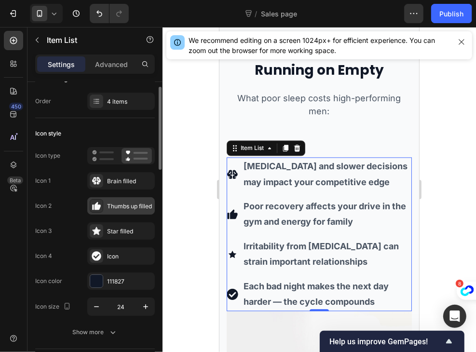
click at [121, 210] on div "Thumbs up filled" at bounding box center [129, 206] width 45 height 9
click at [74, 202] on div "Icon 2 Thumbs up filled" at bounding box center [95, 205] width 120 height 17
click at [98, 206] on icon at bounding box center [97, 206] width 6 height 8
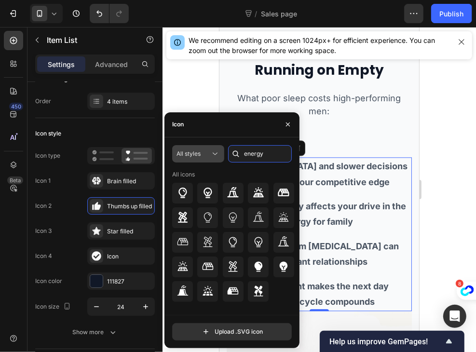
drag, startPoint x: 276, startPoint y: 151, endPoint x: 214, endPoint y: 156, distance: 62.4
click at [214, 156] on div "All styles energy" at bounding box center [232, 153] width 120 height 17
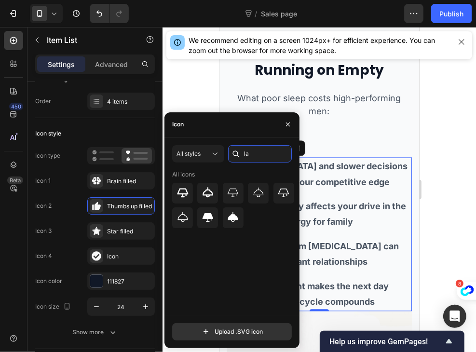
type input "l"
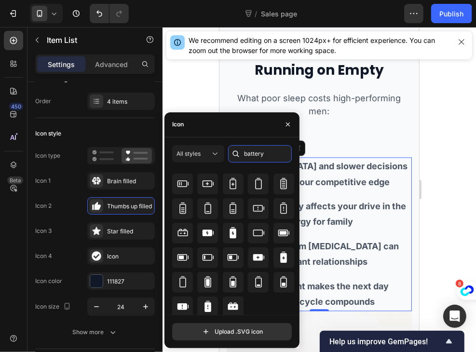
scroll to position [228, 0]
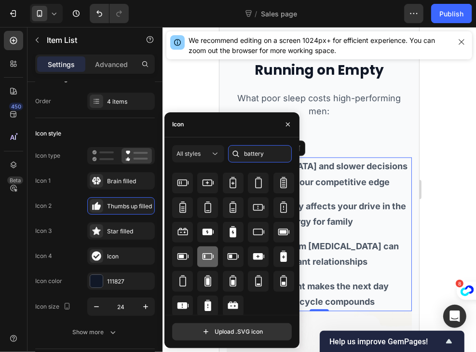
type input "battery"
click at [209, 259] on icon at bounding box center [207, 257] width 11 height 7
click at [291, 123] on icon "button" at bounding box center [288, 125] width 8 height 8
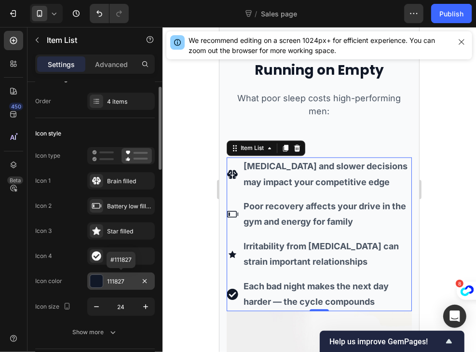
click at [128, 284] on div "111827" at bounding box center [121, 281] width 28 height 9
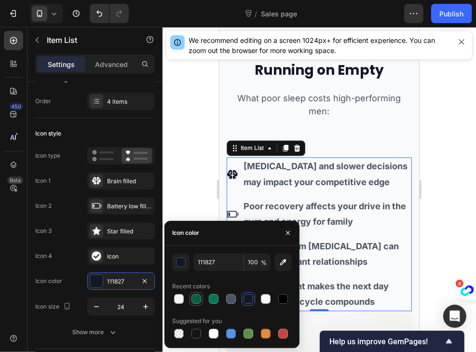
click at [193, 299] on div at bounding box center [196, 299] width 10 height 10
click at [214, 295] on div at bounding box center [214, 299] width 10 height 10
click at [281, 336] on div at bounding box center [283, 334] width 10 height 10
type input "C5453F"
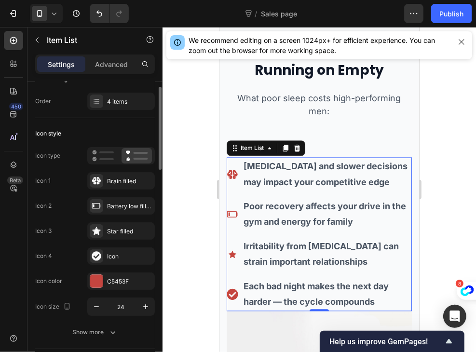
click at [67, 251] on div "Icon 4 Icon" at bounding box center [95, 255] width 120 height 17
click at [113, 228] on div "Star filled" at bounding box center [129, 231] width 45 height 9
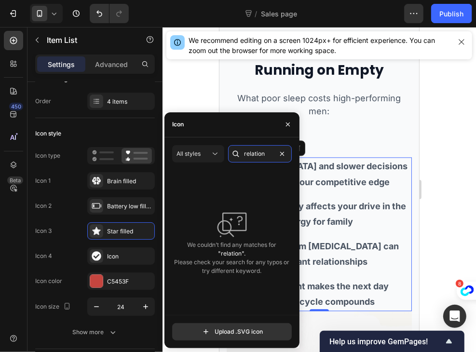
type input "relation"
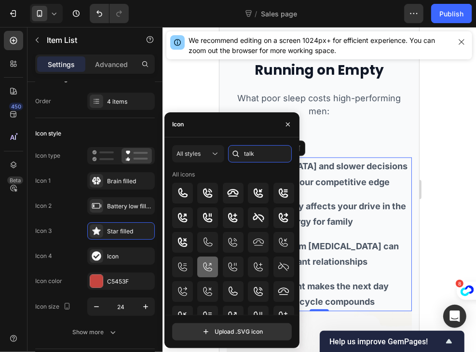
scroll to position [85, 0]
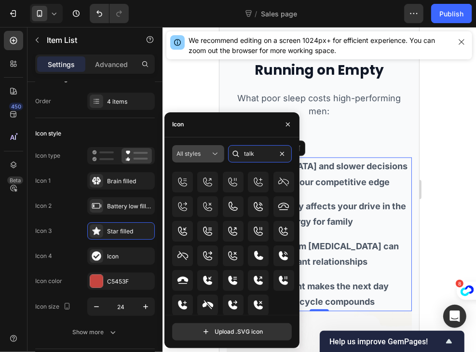
drag, startPoint x: 257, startPoint y: 155, endPoint x: 213, endPoint y: 155, distance: 44.8
click at [213, 155] on div "All styles talk" at bounding box center [232, 153] width 120 height 17
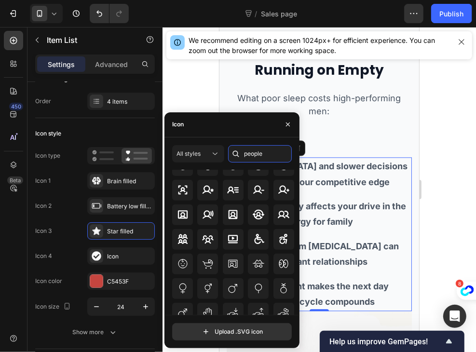
scroll to position [313, 0]
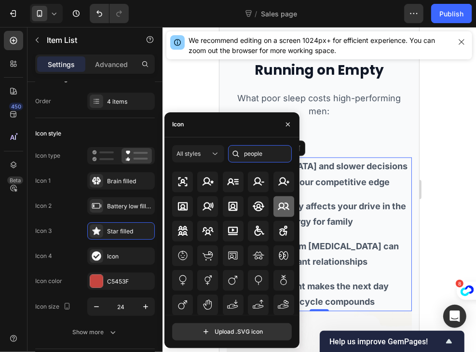
drag, startPoint x: 265, startPoint y: 153, endPoint x: 285, endPoint y: 213, distance: 63.3
click at [285, 213] on div "All styles people All icons" at bounding box center [232, 230] width 120 height 170
type input "people"
click at [213, 224] on div at bounding box center [207, 231] width 21 height 21
click at [285, 124] on icon "button" at bounding box center [288, 125] width 8 height 8
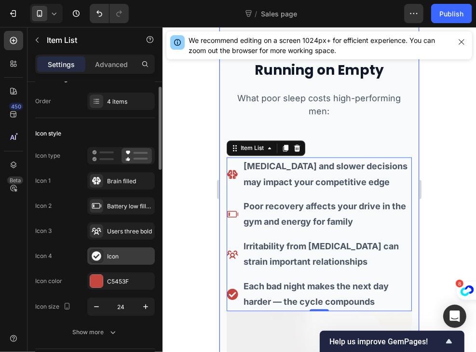
click at [114, 258] on div "Icon" at bounding box center [129, 256] width 45 height 9
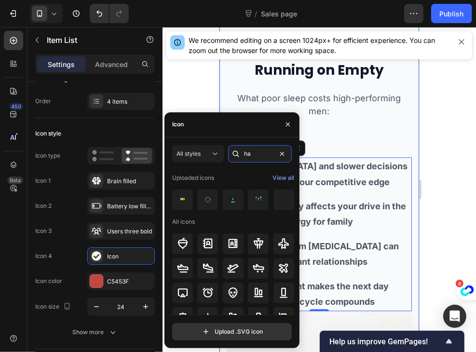
type input "h"
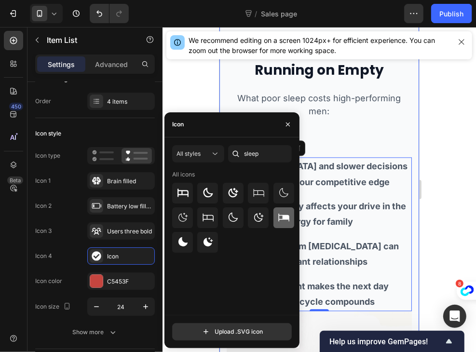
click at [278, 216] on icon at bounding box center [284, 218] width 12 height 12
click at [258, 154] on input "sleep" at bounding box center [260, 153] width 64 height 17
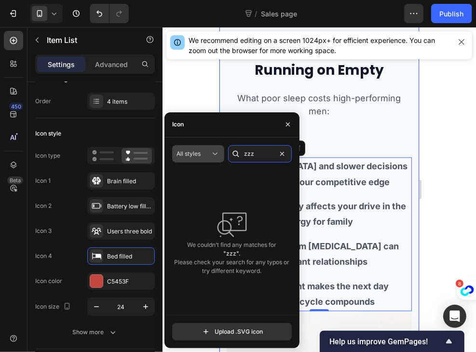
drag, startPoint x: 258, startPoint y: 154, endPoint x: 209, endPoint y: 148, distance: 49.5
click at [209, 148] on div "All styles zzz" at bounding box center [232, 153] width 120 height 17
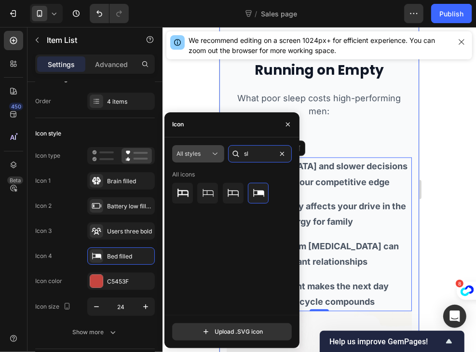
type input "s"
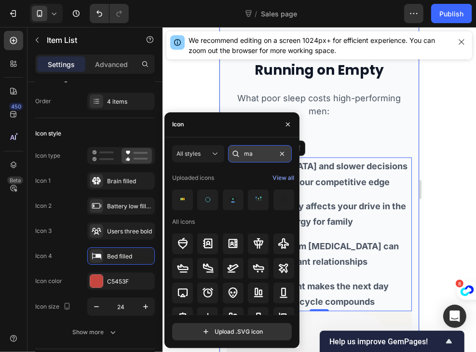
type input "man"
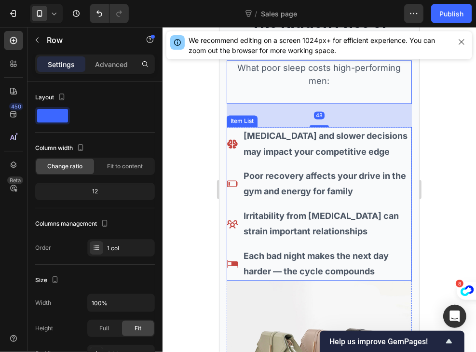
scroll to position [1379, 0]
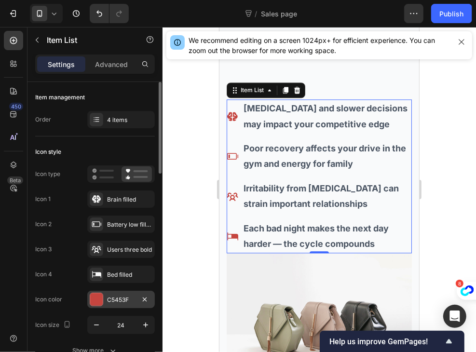
click at [114, 305] on div "C5453F" at bounding box center [120, 299] width 67 height 17
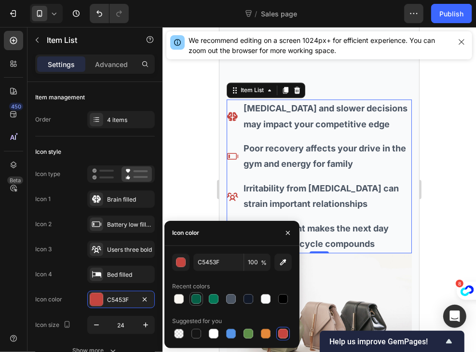
click at [193, 296] on div at bounding box center [196, 299] width 10 height 10
click at [280, 333] on div at bounding box center [283, 334] width 10 height 10
click at [209, 268] on input "C5453F" at bounding box center [218, 262] width 50 height 17
click at [181, 262] on div "button" at bounding box center [181, 263] width 10 height 10
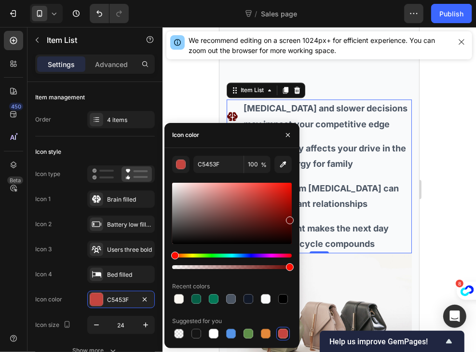
drag, startPoint x: 473, startPoint y: 225, endPoint x: 304, endPoint y: 219, distance: 168.8
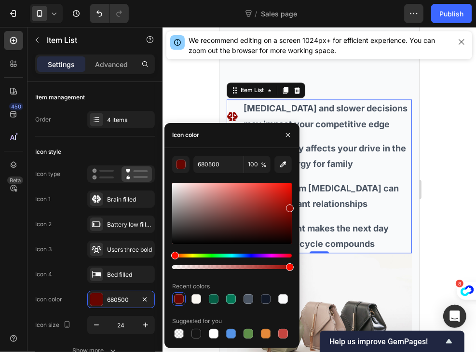
drag, startPoint x: 291, startPoint y: 222, endPoint x: 296, endPoint y: 206, distance: 16.0
click at [296, 206] on div "680500 100 % Recent colors Suggested for you" at bounding box center [231, 248] width 135 height 185
type input "9B0700"
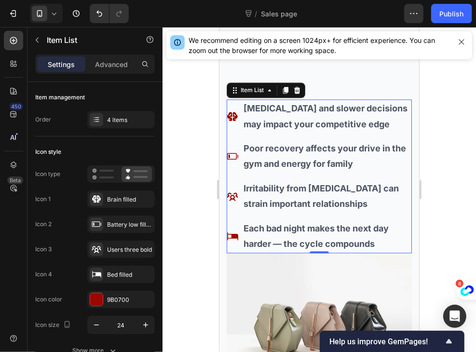
click at [174, 119] on div at bounding box center [318, 189] width 313 height 325
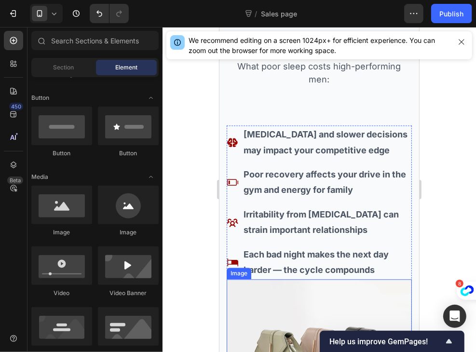
scroll to position [1441, 0]
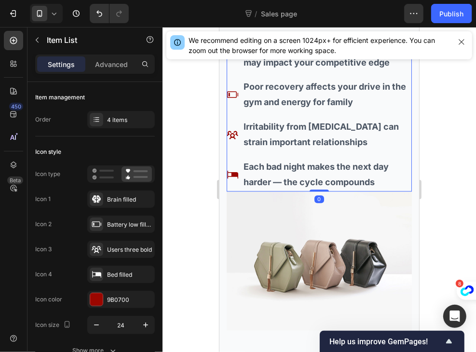
click at [391, 186] on p "Each bad night makes the next day harder — the cycle compounds" at bounding box center [326, 174] width 167 height 31
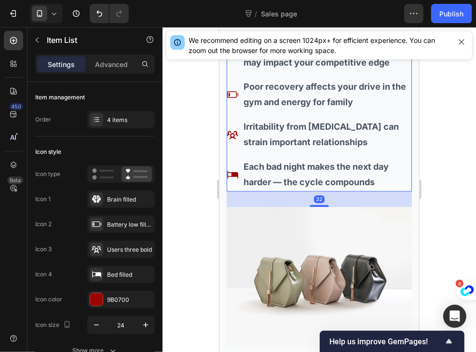
drag, startPoint x: 315, startPoint y: 190, endPoint x: 310, endPoint y: 205, distance: 16.5
click at [310, 205] on div at bounding box center [318, 205] width 19 height 2
type input "100%"
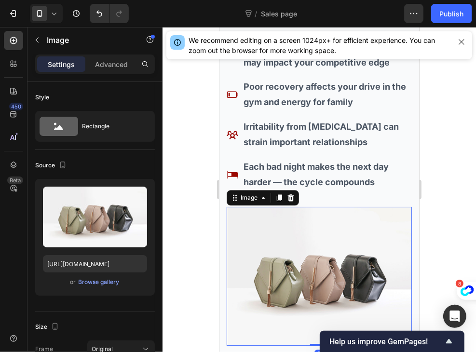
scroll to position [1490, 0]
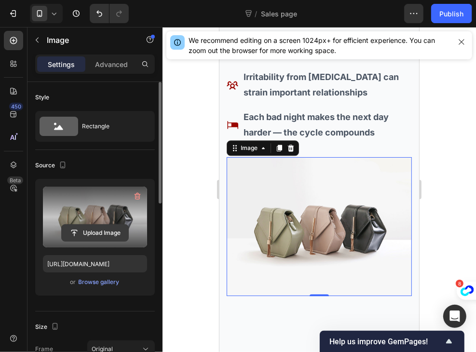
click at [92, 236] on input "file" at bounding box center [95, 233] width 67 height 16
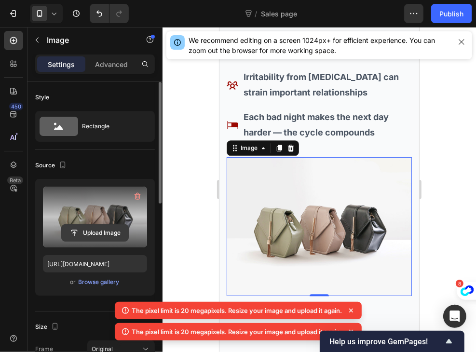
click at [111, 229] on input "file" at bounding box center [95, 233] width 67 height 16
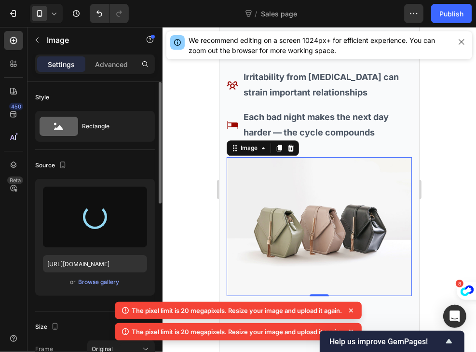
type input "[URL][DOMAIN_NAME]"
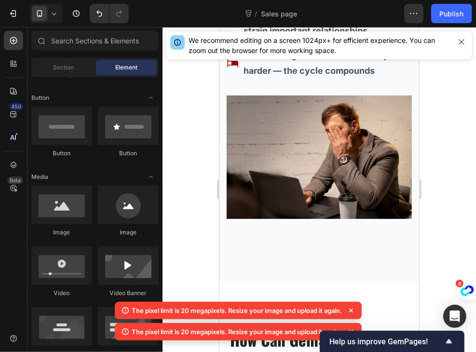
scroll to position [1552, 0]
